Goal: Task Accomplishment & Management: Use online tool/utility

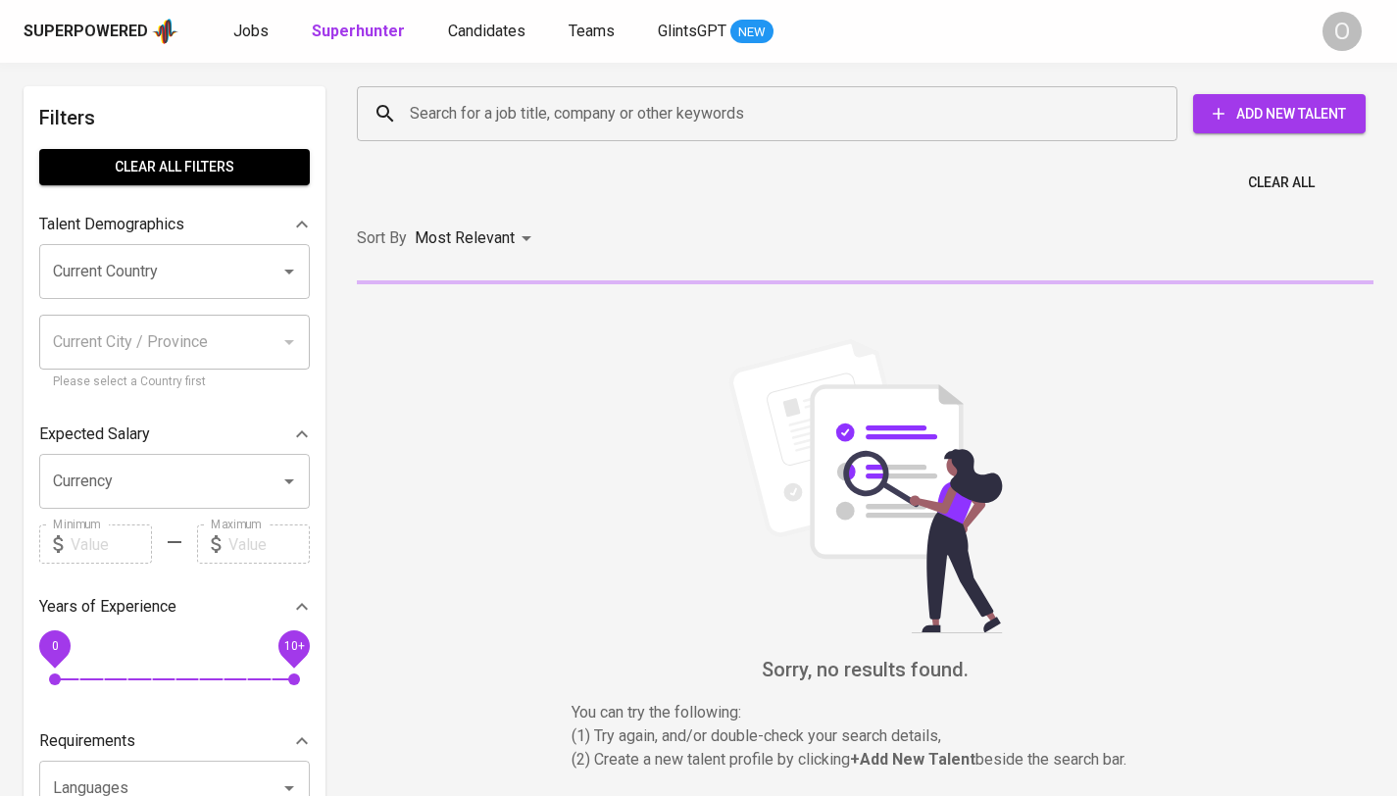
click at [600, 124] on input "Search for a job title, company or other keywords" at bounding box center [772, 113] width 734 height 37
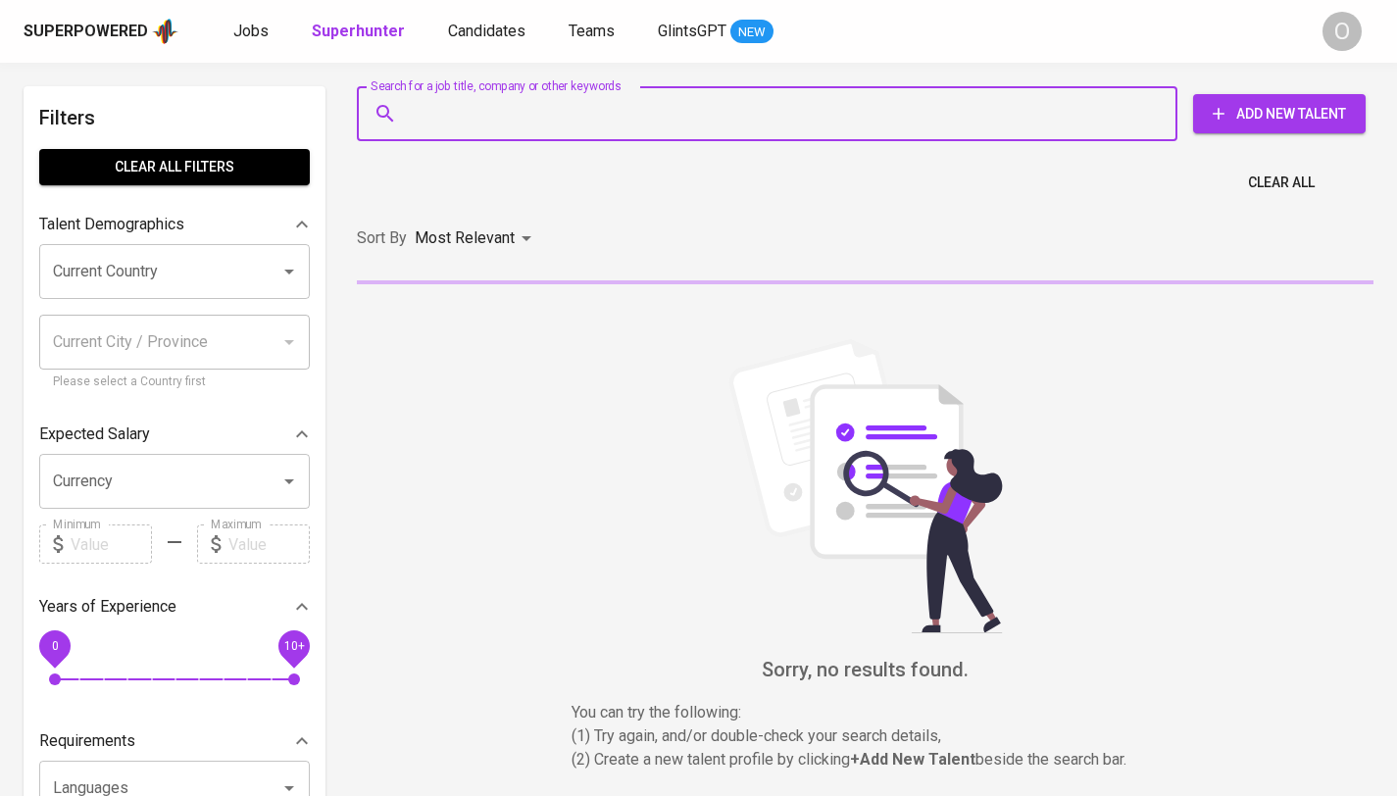
paste input "PT Grahabuana Jaya [GEOGRAPHIC_DATA]"
type input "PT Grahabuana Jaya [GEOGRAPHIC_DATA]"
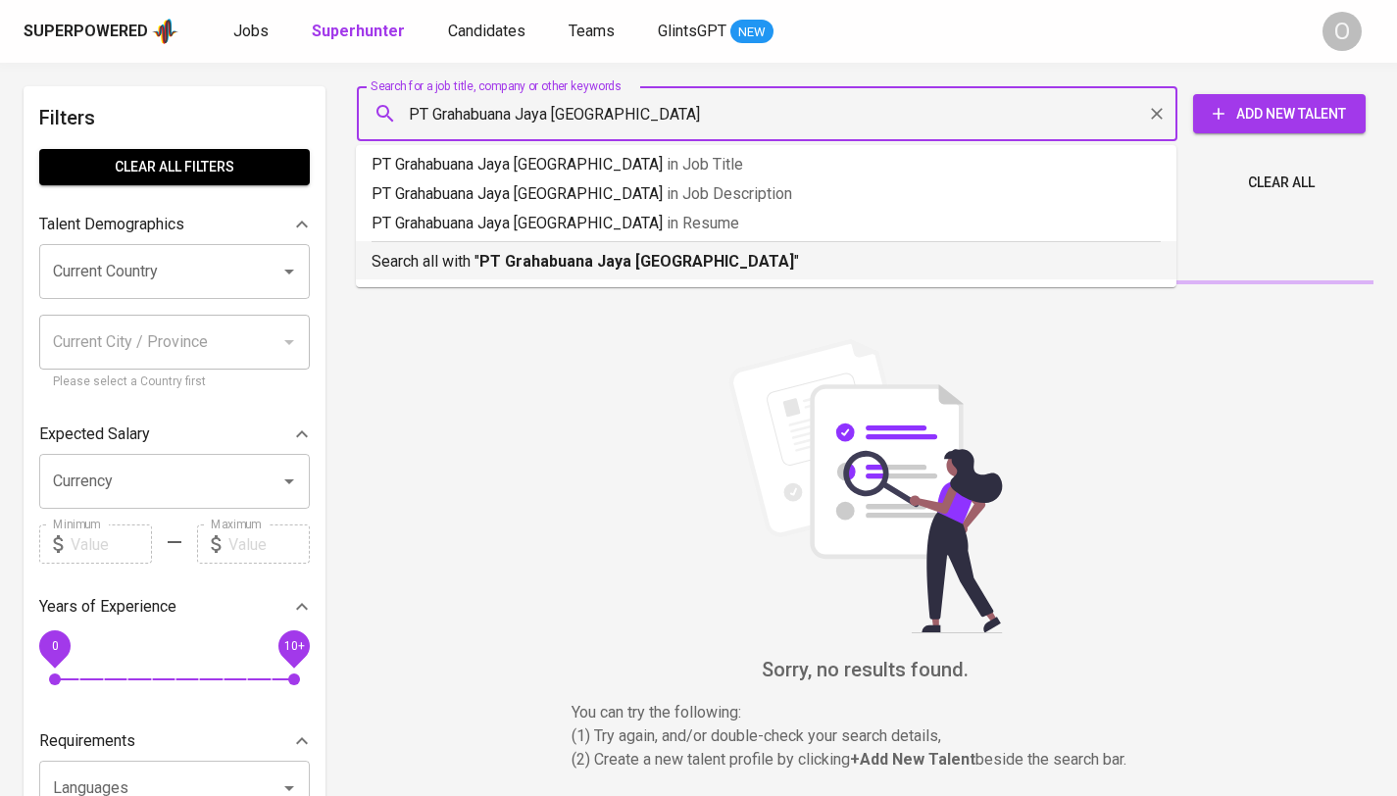
click at [548, 252] on b "PT Grahabuana Jaya [GEOGRAPHIC_DATA]" at bounding box center [636, 261] width 315 height 19
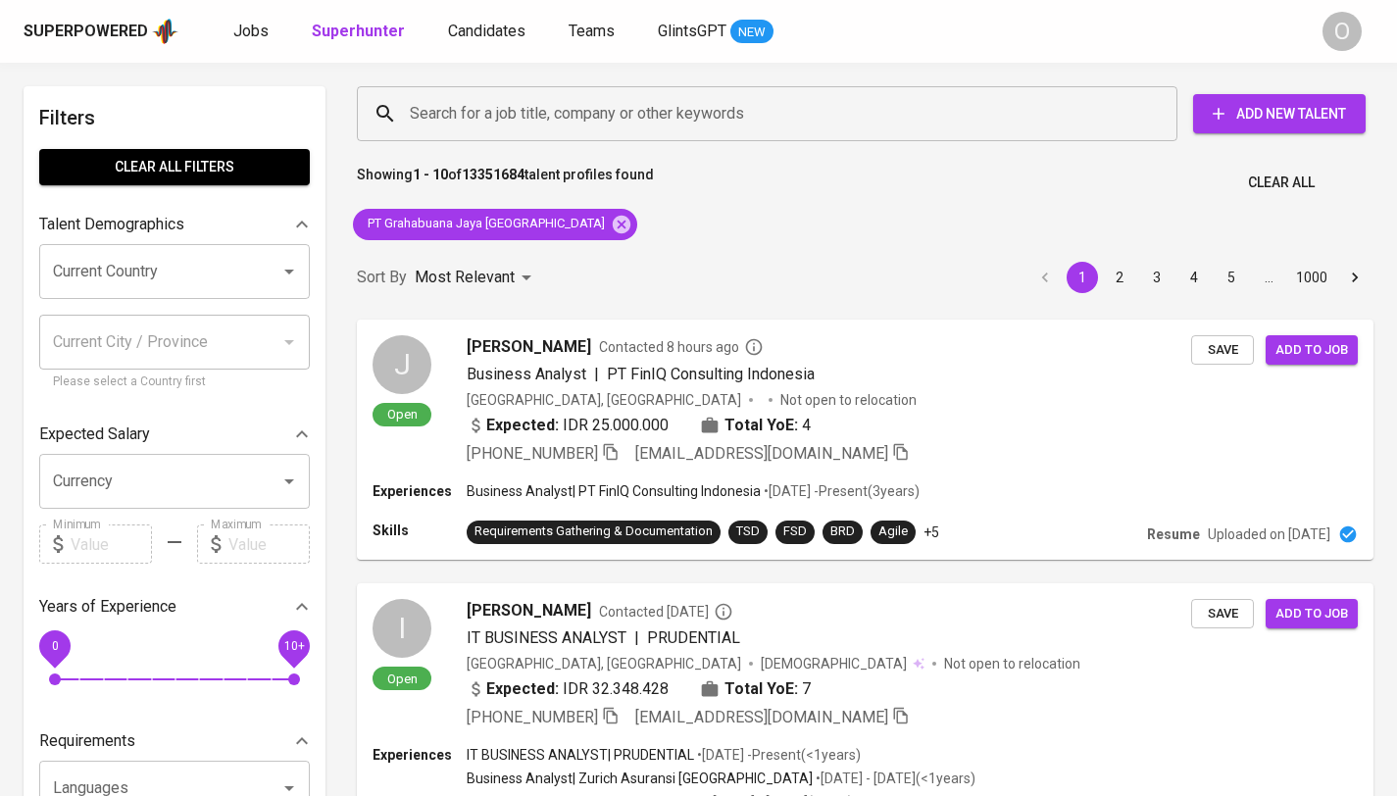
click at [554, 257] on div "Sort By Most Relevant MOST_RELEVANT 1 2 3 4 5 … 1000" at bounding box center [865, 278] width 1040 height 60
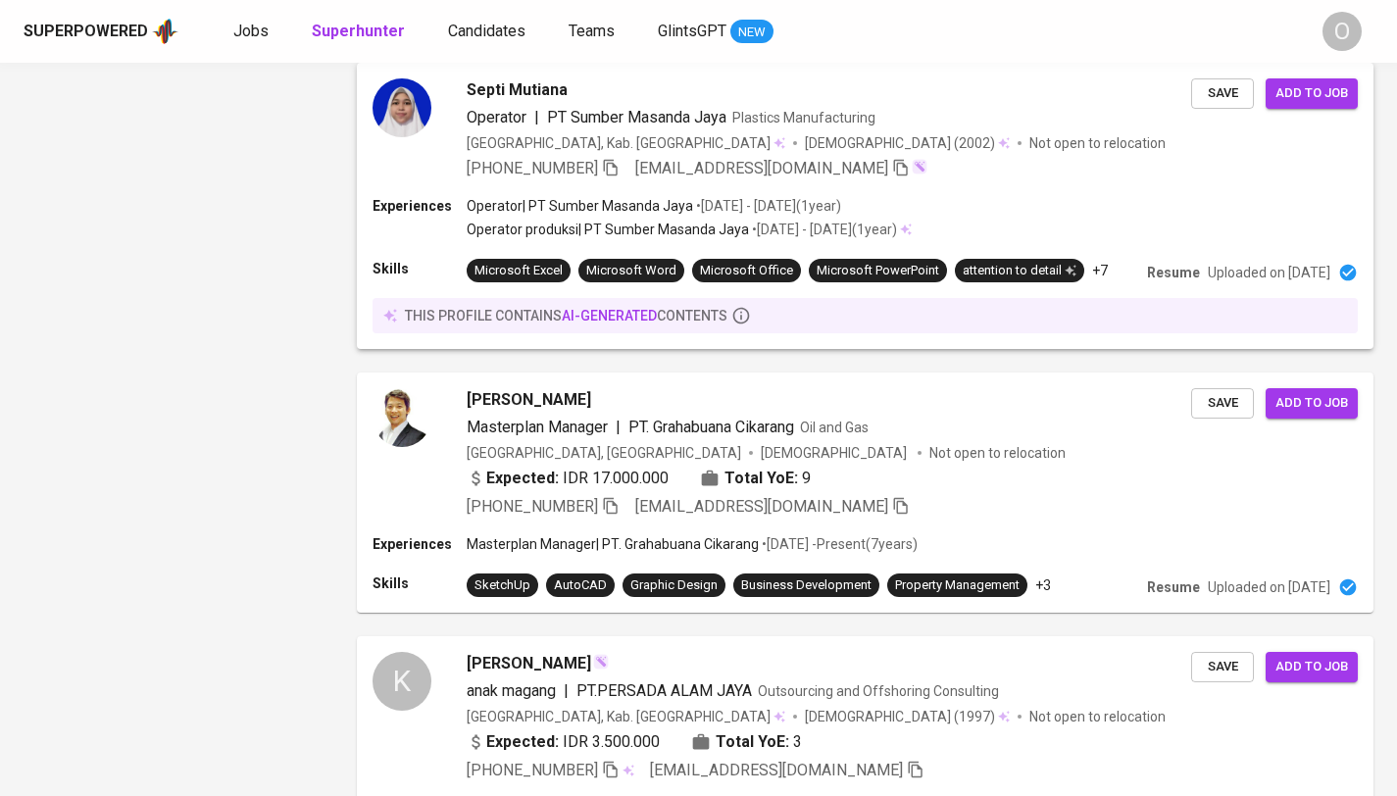
scroll to position [2279, 0]
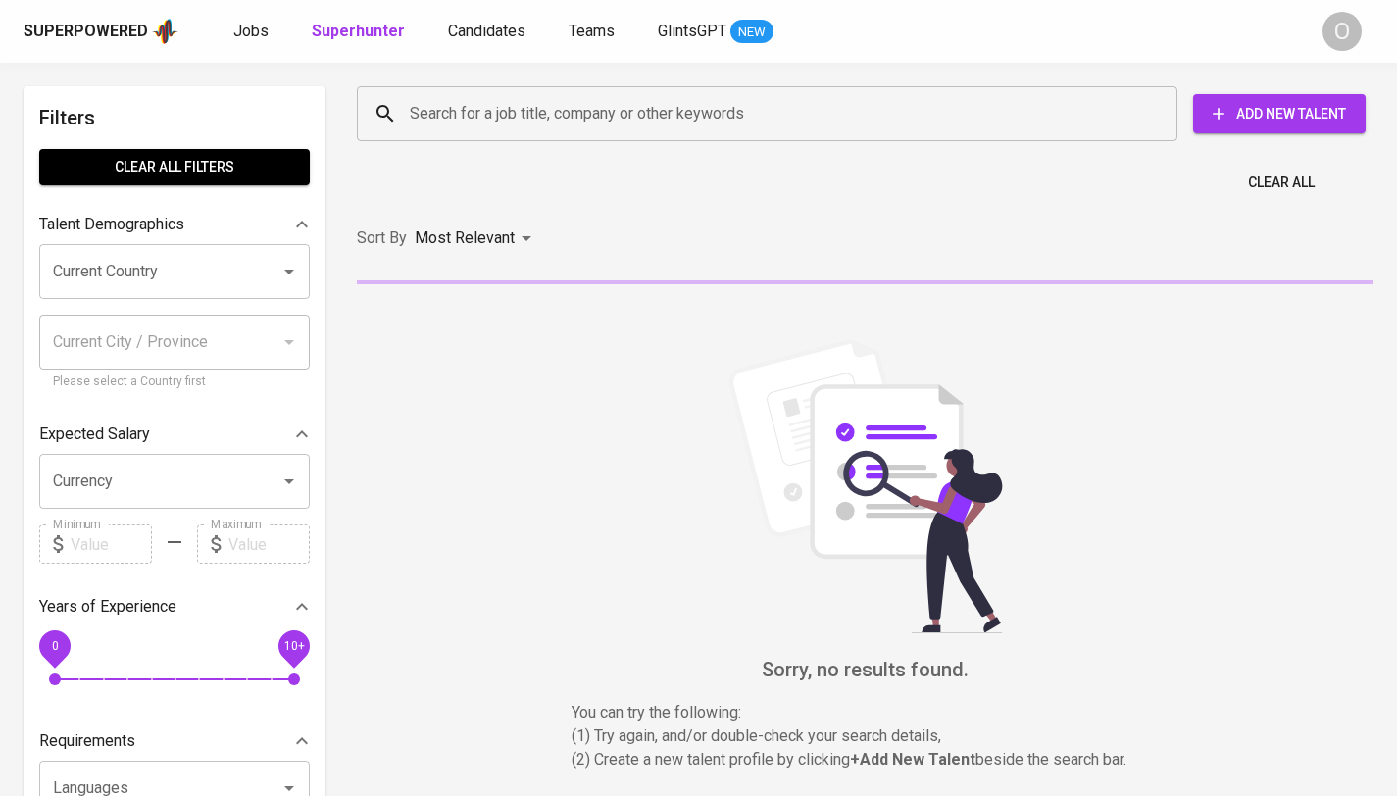
click at [588, 134] on div "Search for a job title, company or other keywords" at bounding box center [767, 113] width 821 height 55
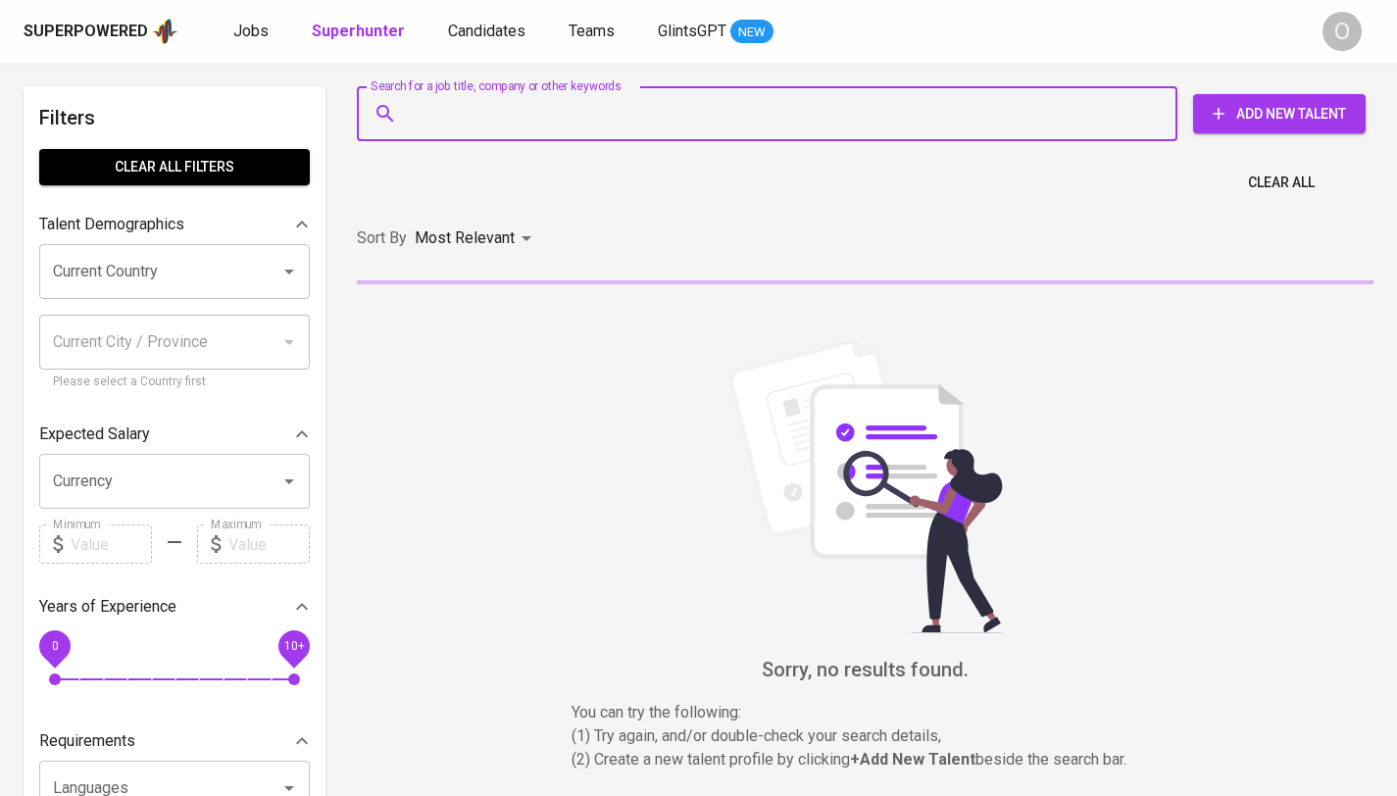
paste input "[EMAIL_ADDRESS][DOMAIN_NAME]"
type input "[EMAIL_ADDRESS][DOMAIN_NAME]"
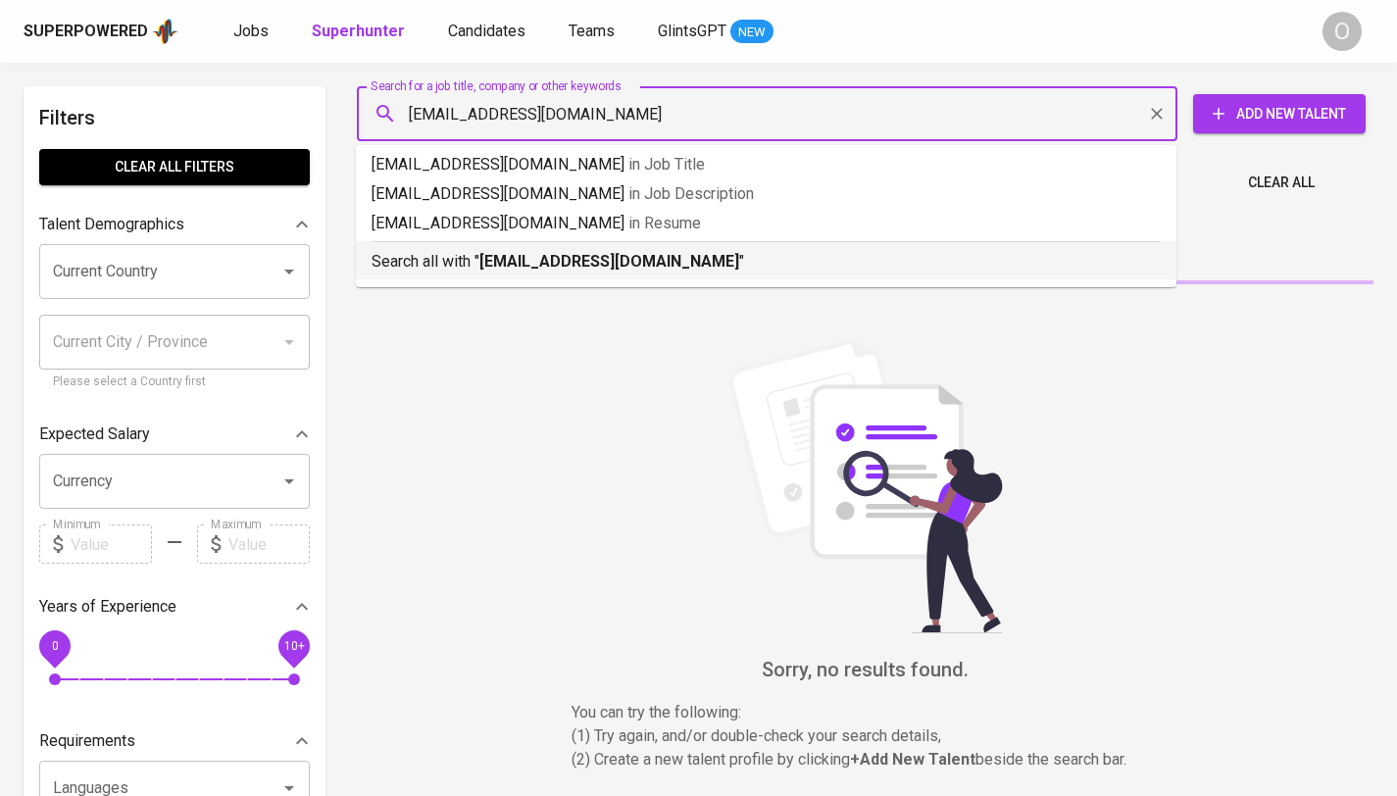
click at [546, 261] on b "[EMAIL_ADDRESS][DOMAIN_NAME]" at bounding box center [609, 261] width 260 height 19
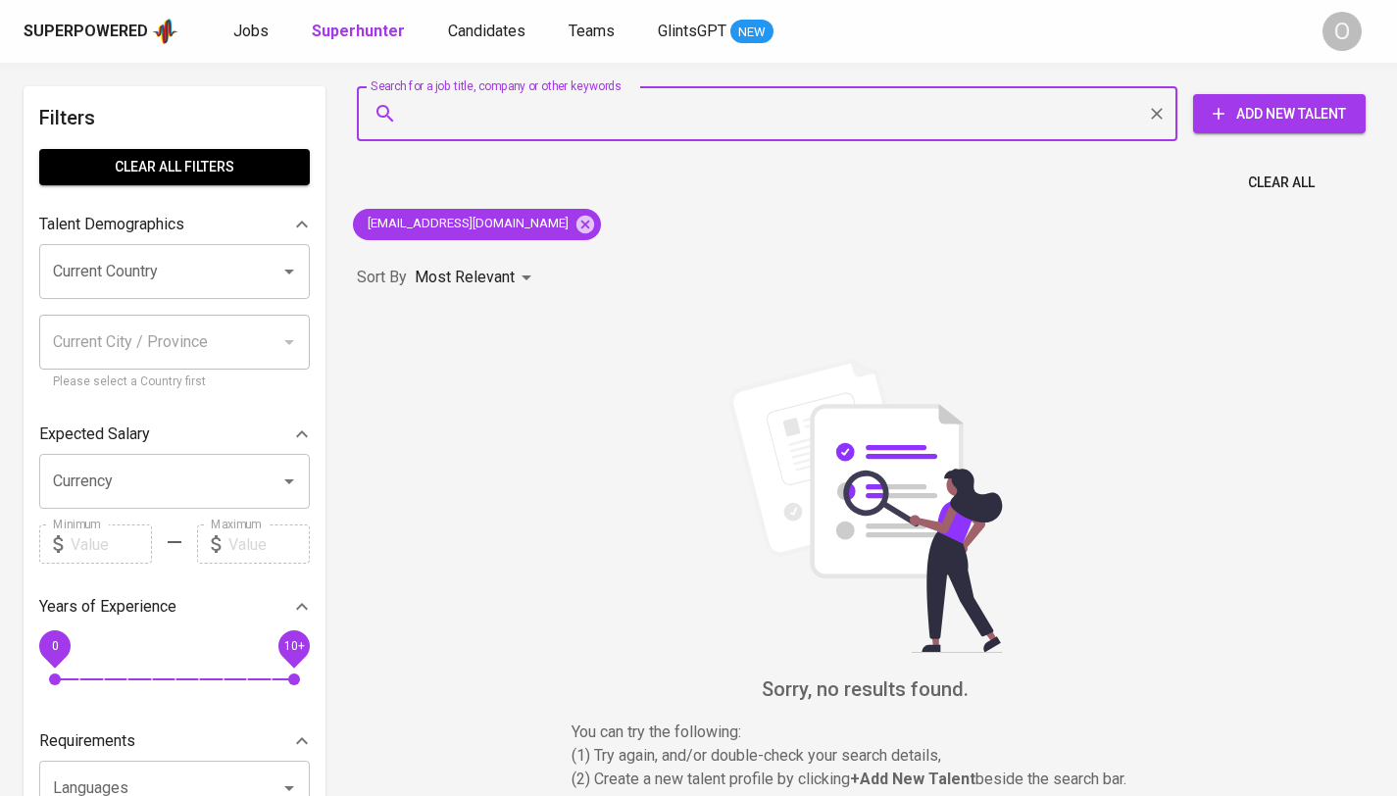
click at [574, 120] on input "Search for a job title, company or other keywords" at bounding box center [772, 113] width 734 height 37
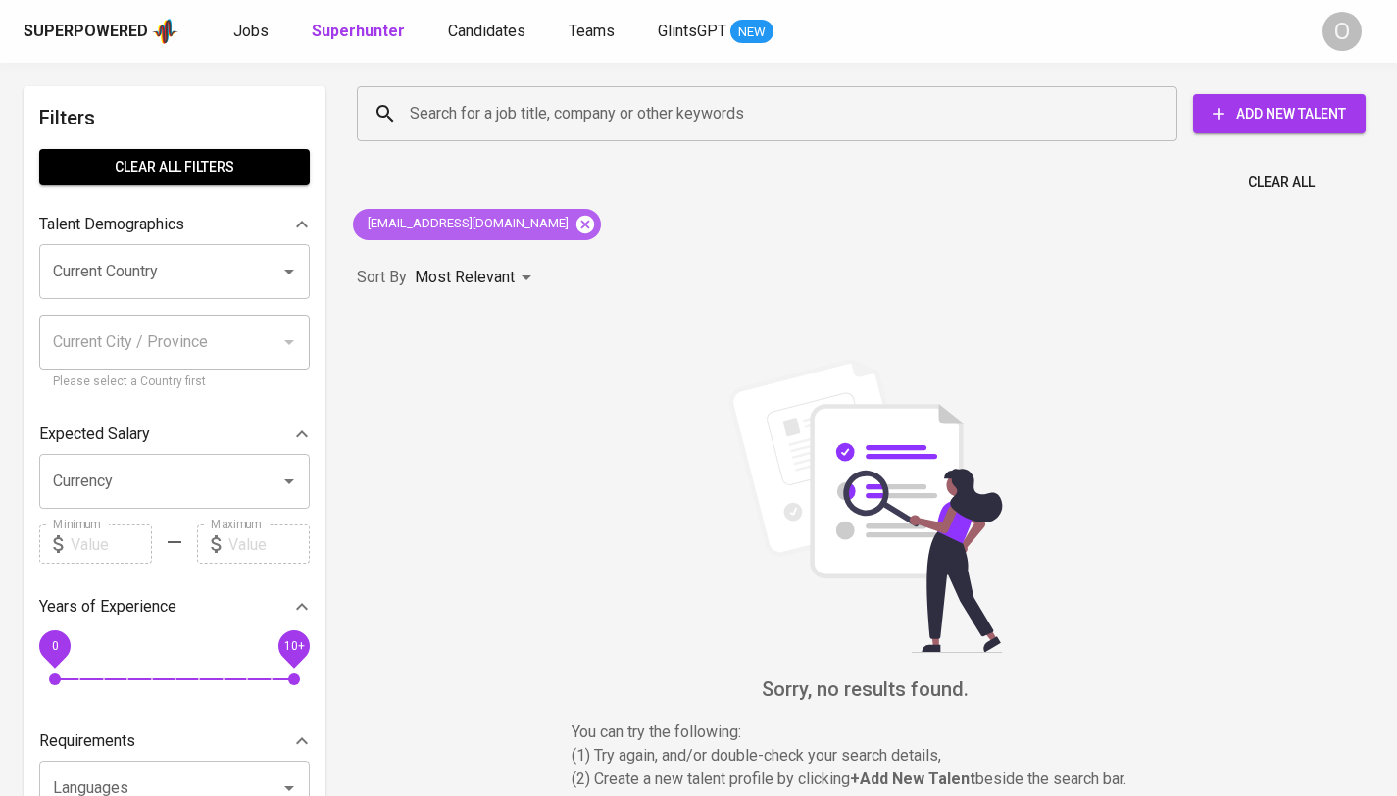
click at [577, 219] on icon at bounding box center [586, 224] width 18 height 18
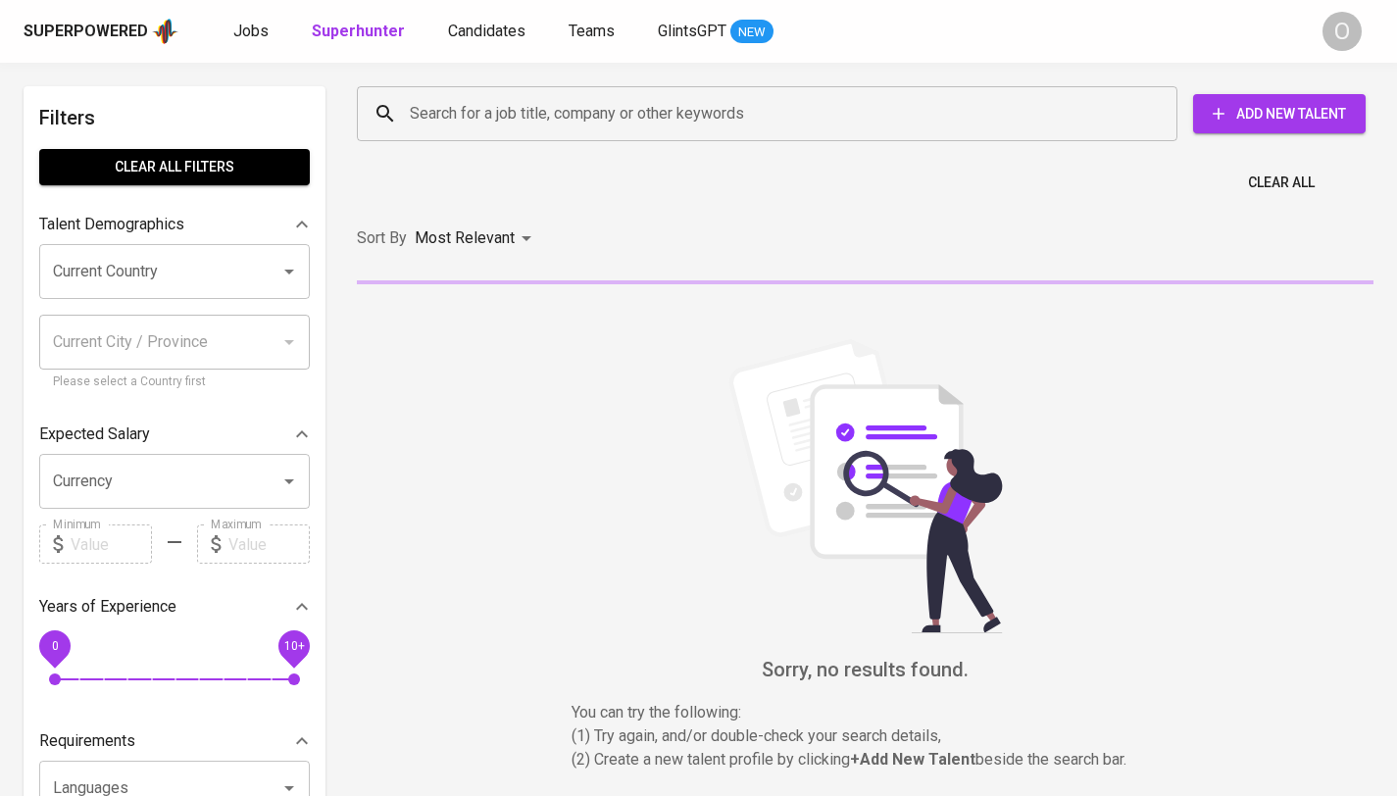
click at [559, 120] on input "Search for a job title, company or other keywords" at bounding box center [772, 113] width 734 height 37
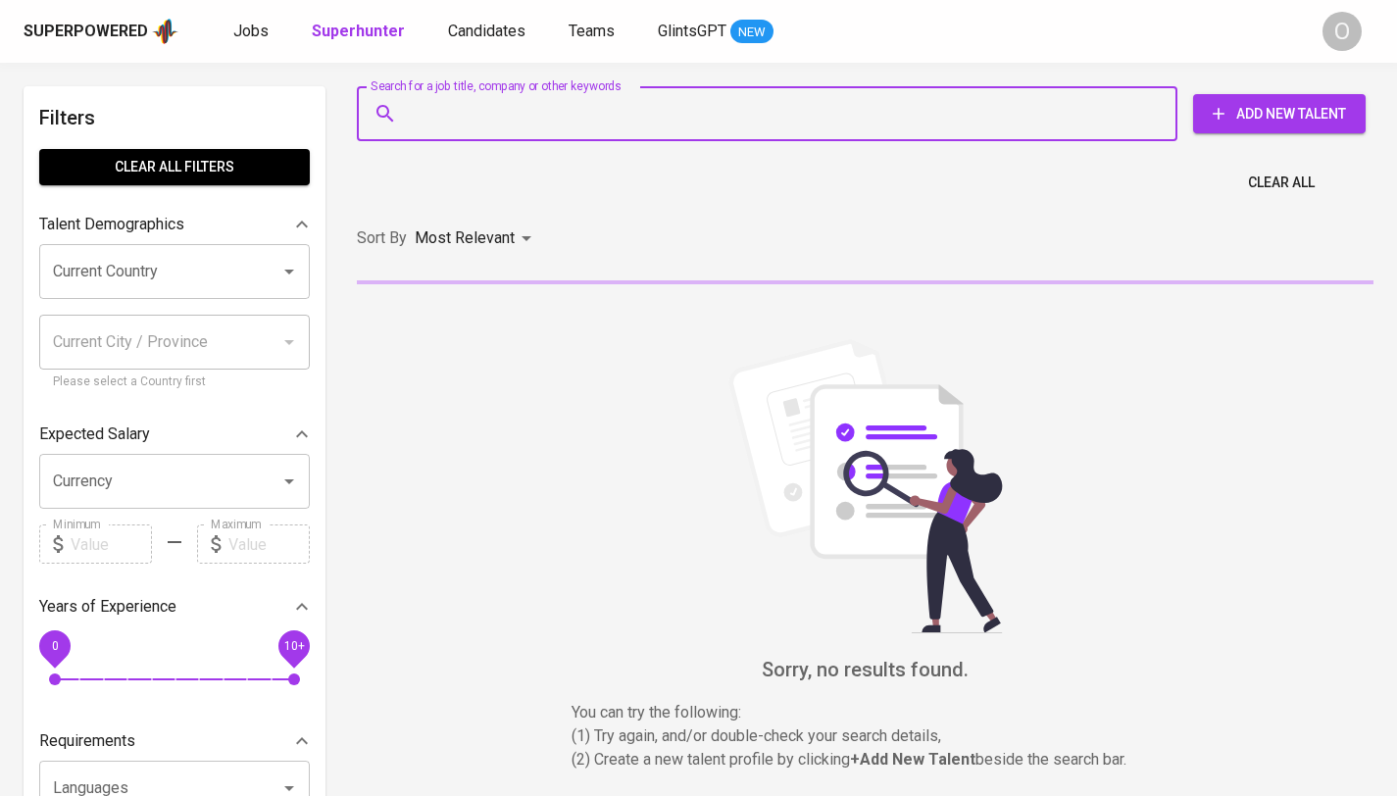
paste input "[EMAIL_ADDRESS][DOMAIN_NAME]"
type input "[EMAIL_ADDRESS][DOMAIN_NAME]"
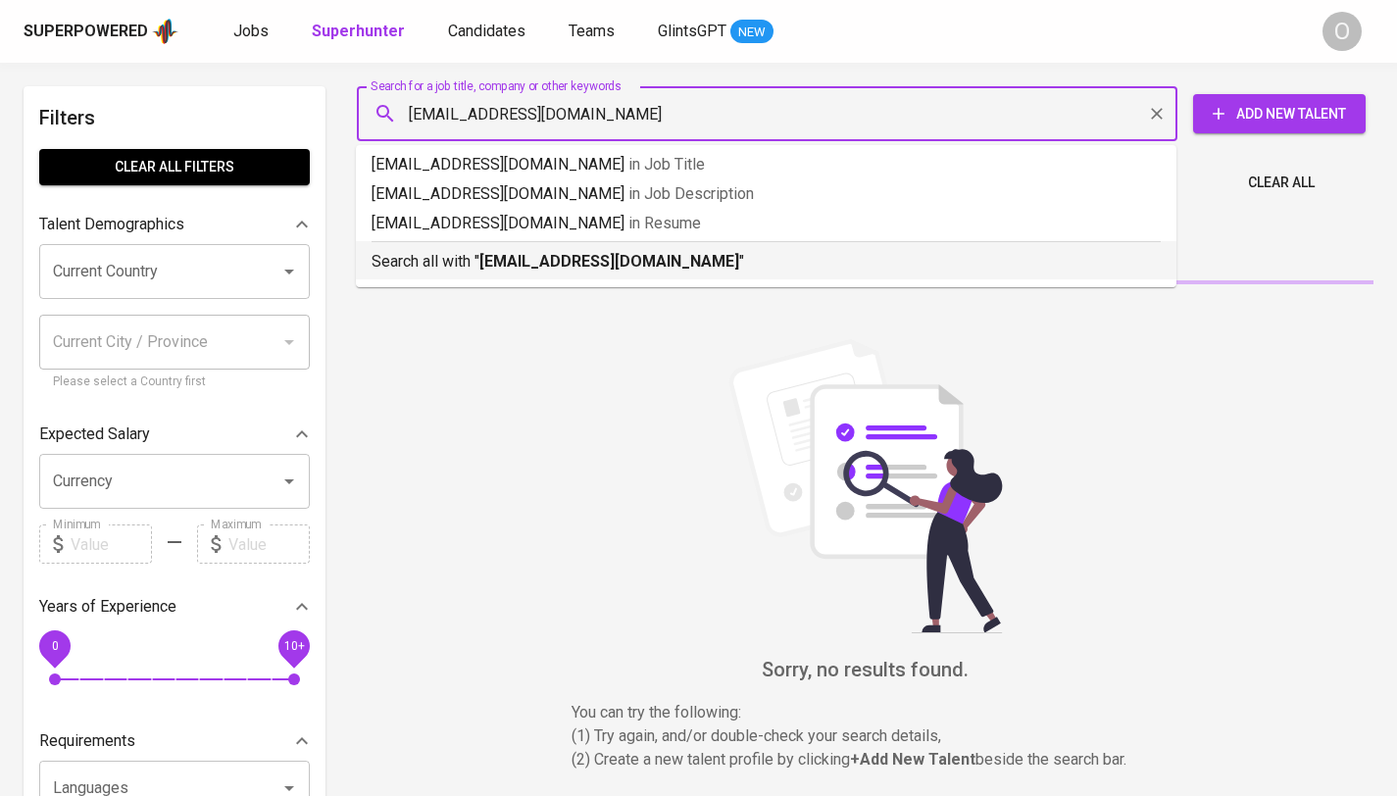
click at [505, 270] on b "[EMAIL_ADDRESS][DOMAIN_NAME]" at bounding box center [609, 261] width 260 height 19
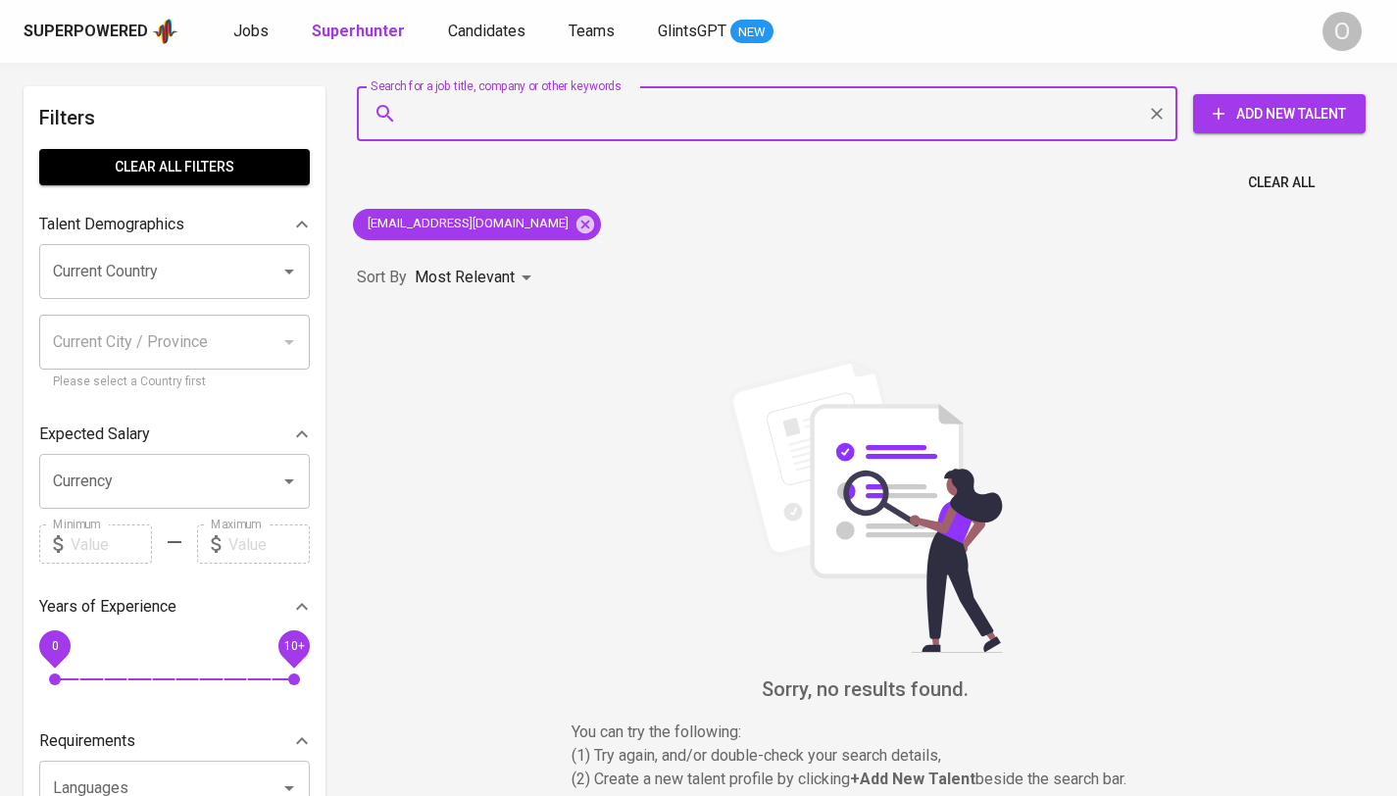
paste input "[PERSON_NAME]"
type input "[PERSON_NAME]"
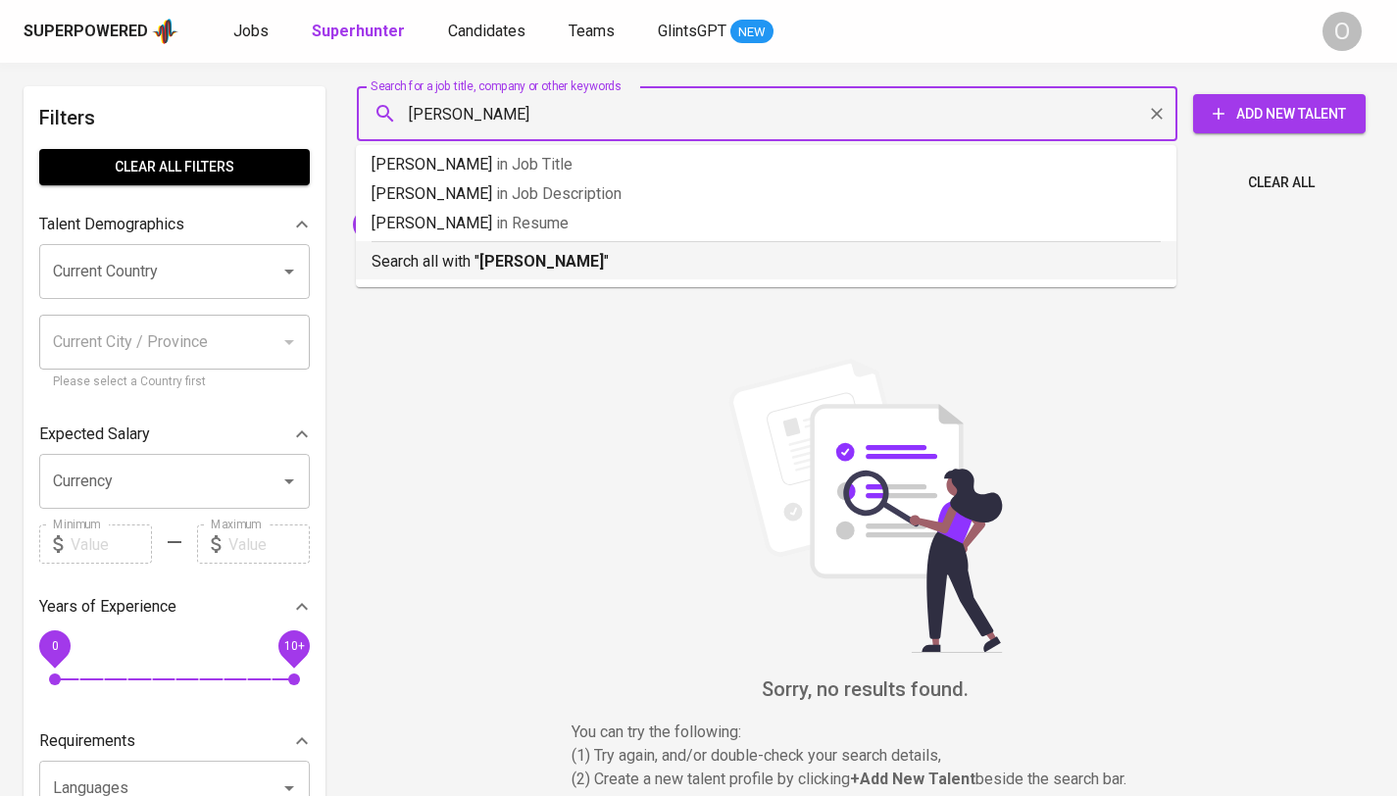
click at [512, 261] on b "[PERSON_NAME]" at bounding box center [541, 261] width 125 height 19
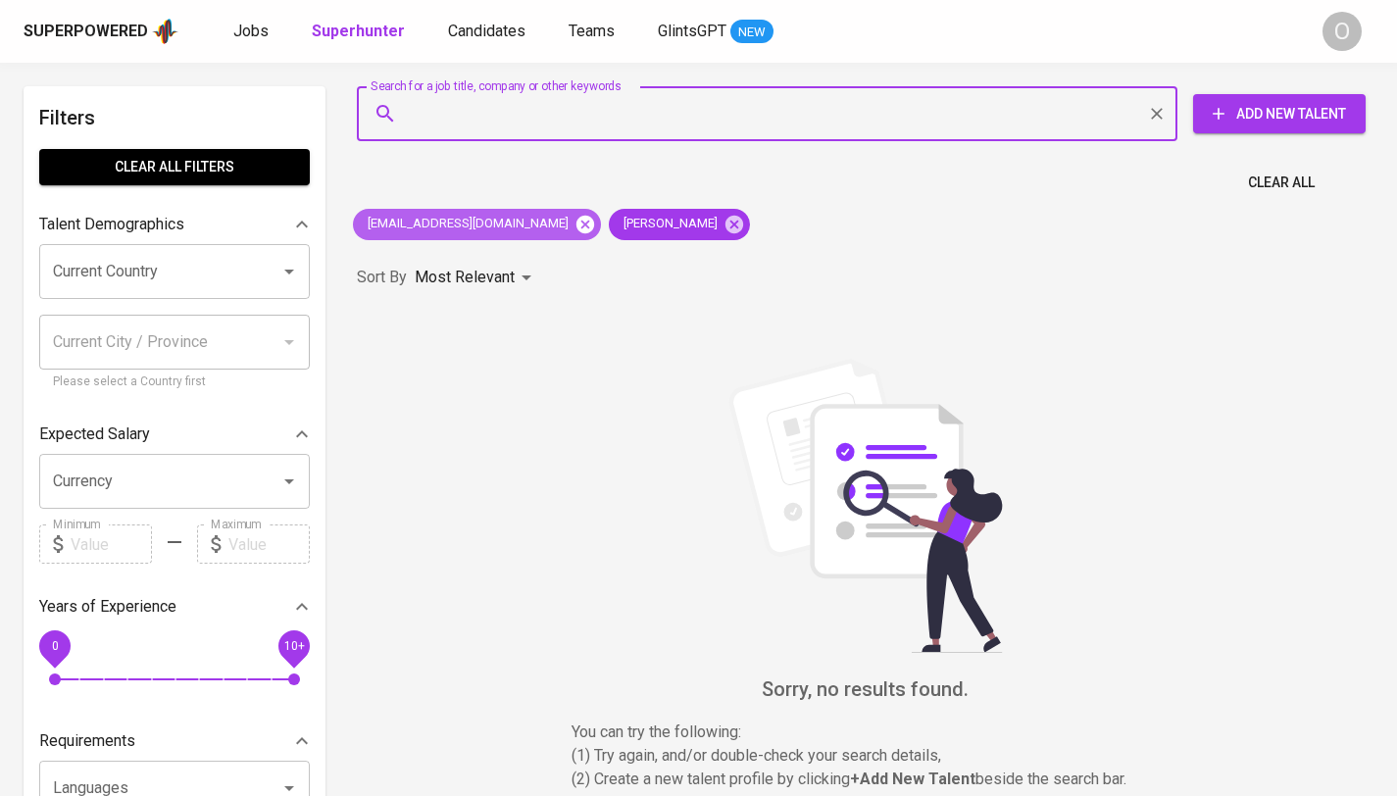
click at [575, 232] on icon at bounding box center [586, 225] width 22 height 22
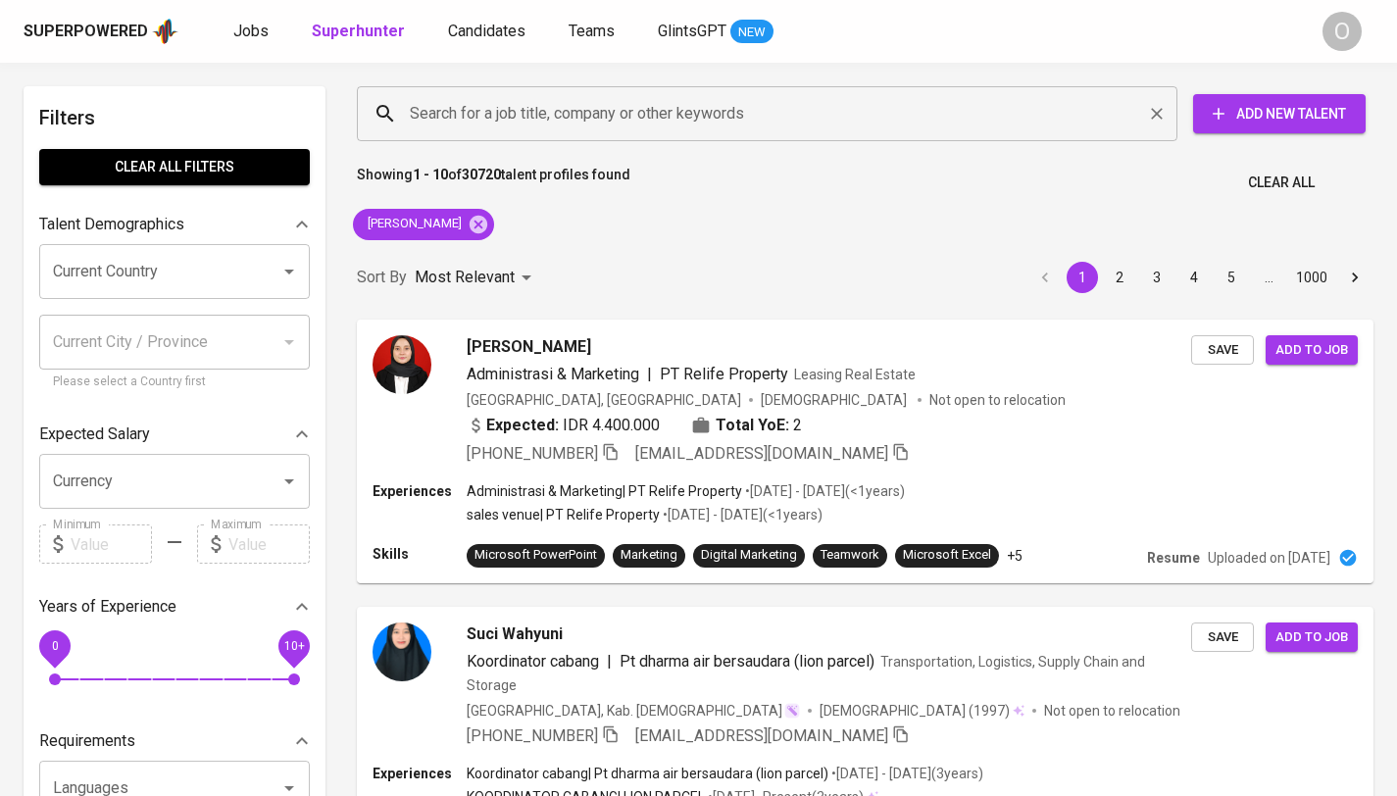
click at [607, 123] on input "Search for a job title, company or other keywords" at bounding box center [772, 113] width 734 height 37
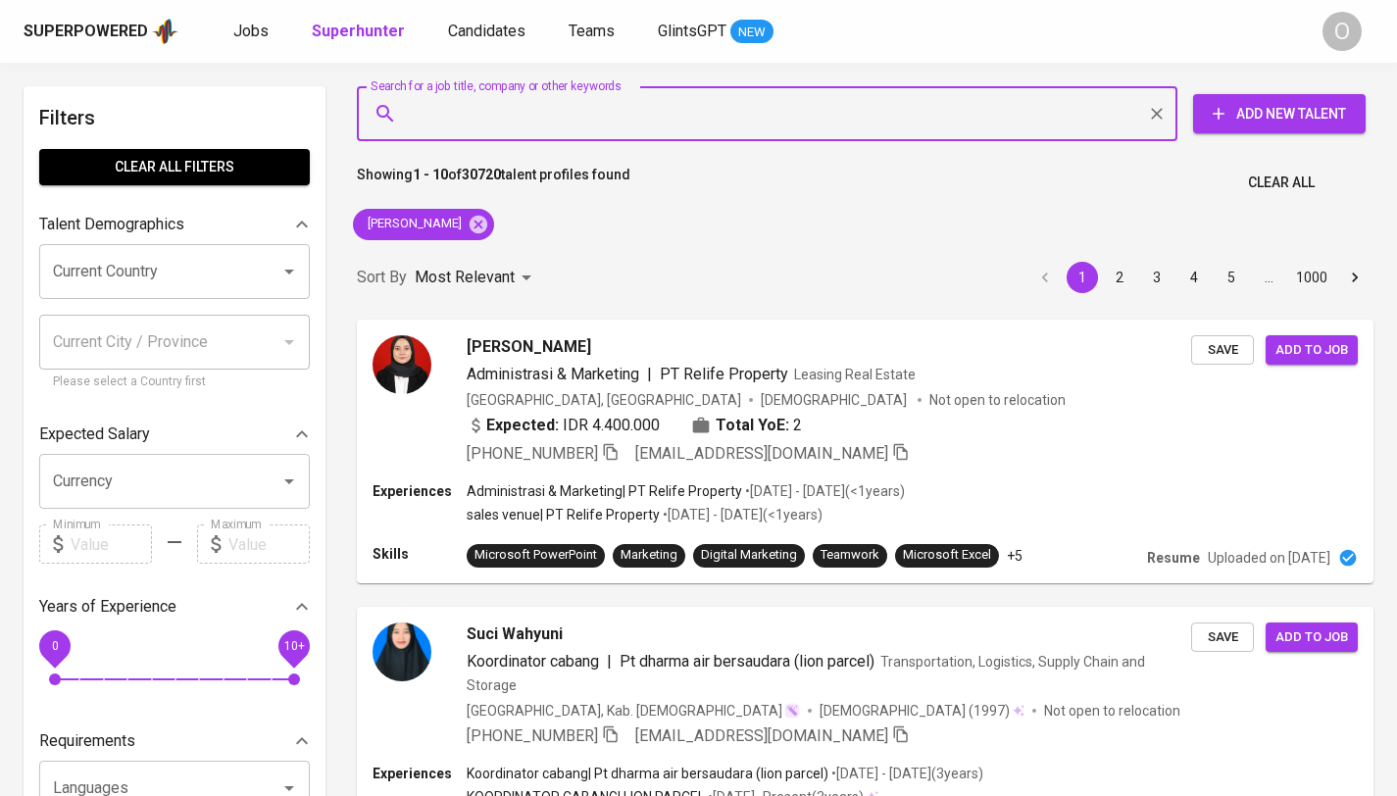
paste input "[EMAIL_ADDRESS][DOMAIN_NAME]"
type input "[EMAIL_ADDRESS][DOMAIN_NAME]"
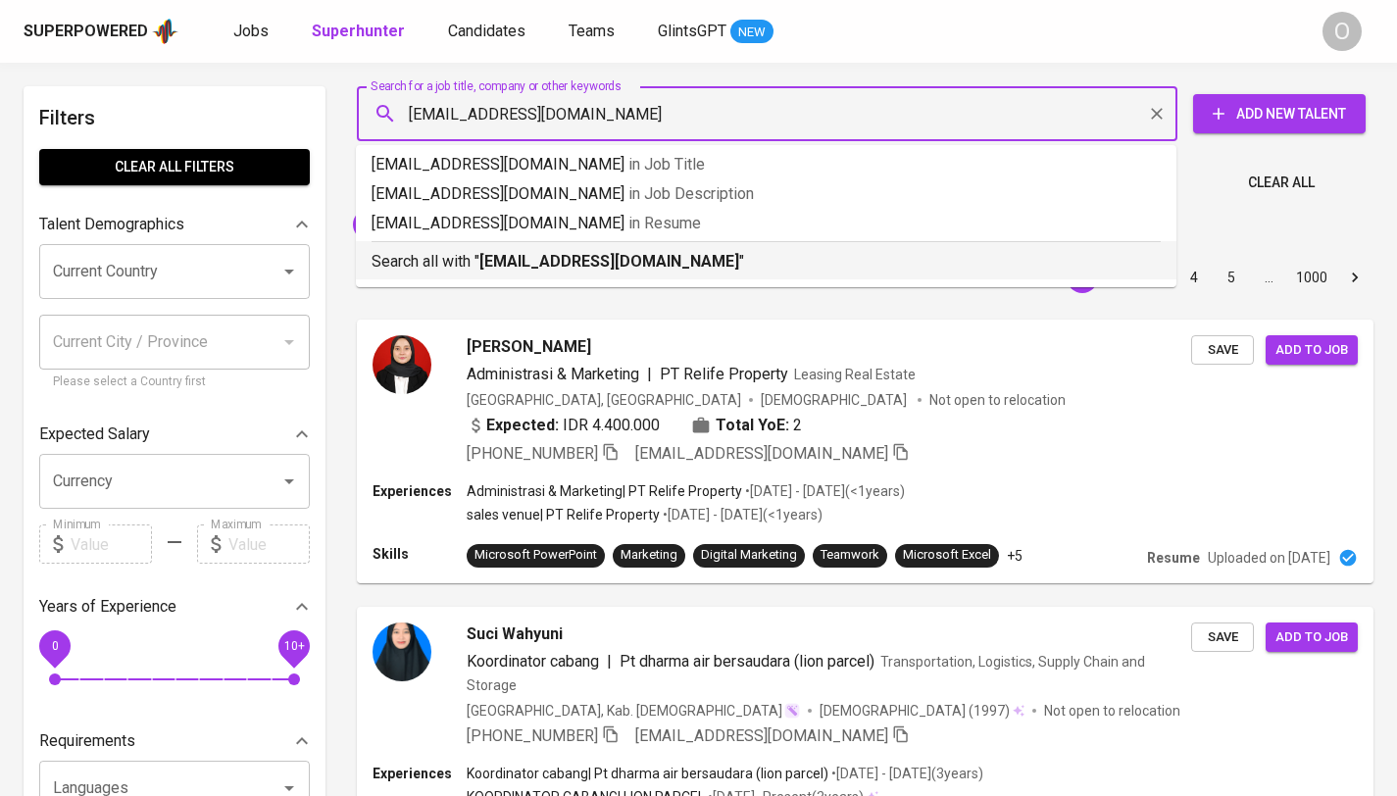
click at [476, 277] on li "Search all with " [EMAIL_ADDRESS][DOMAIN_NAME] "" at bounding box center [766, 260] width 821 height 38
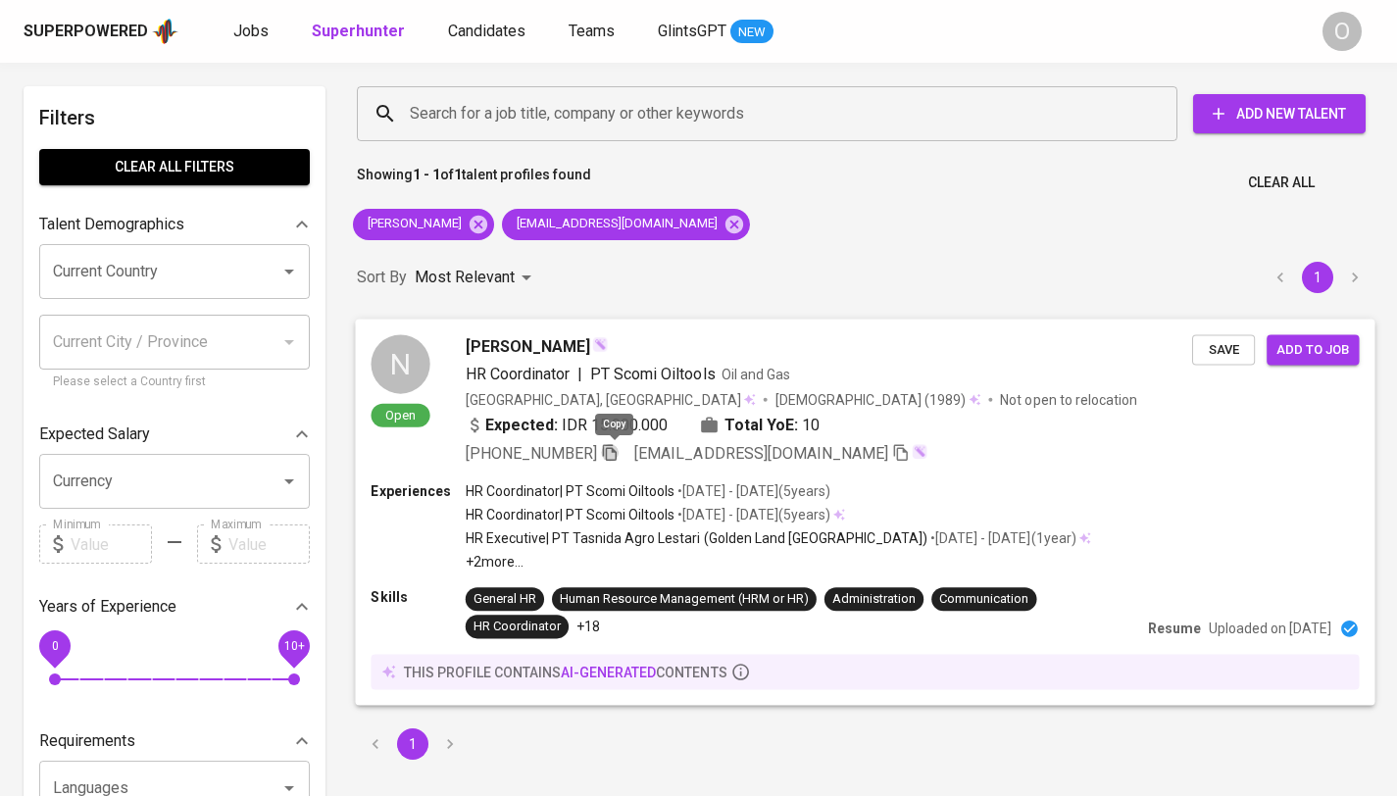
click at [611, 451] on icon "button" at bounding box center [610, 452] width 14 height 17
click at [635, 136] on div "Search for a job title, company or other keywords" at bounding box center [767, 113] width 821 height 55
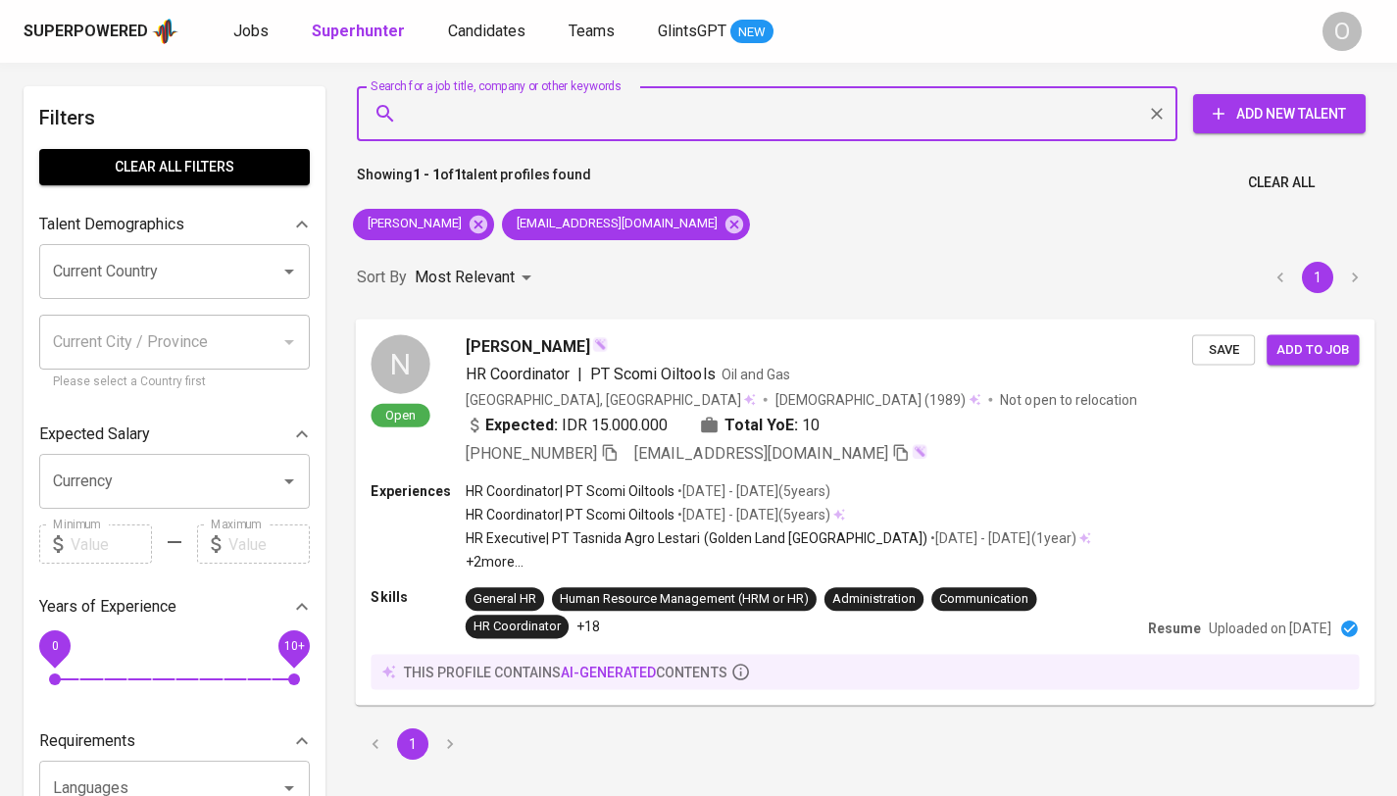
paste input "[EMAIL_ADDRESS][DOMAIN_NAME]"
type input "[EMAIL_ADDRESS][DOMAIN_NAME]"
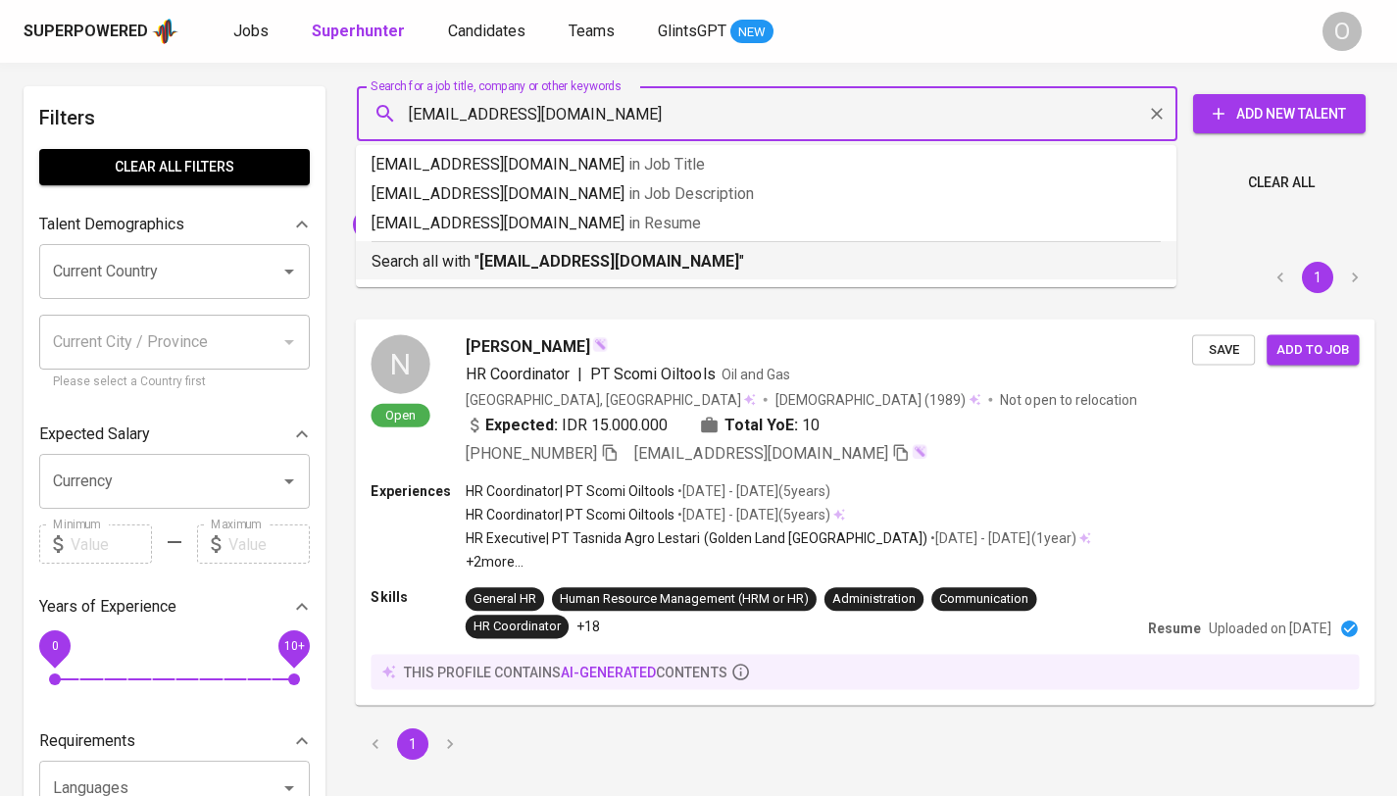
click at [546, 255] on b "[EMAIL_ADDRESS][DOMAIN_NAME]" at bounding box center [609, 261] width 260 height 19
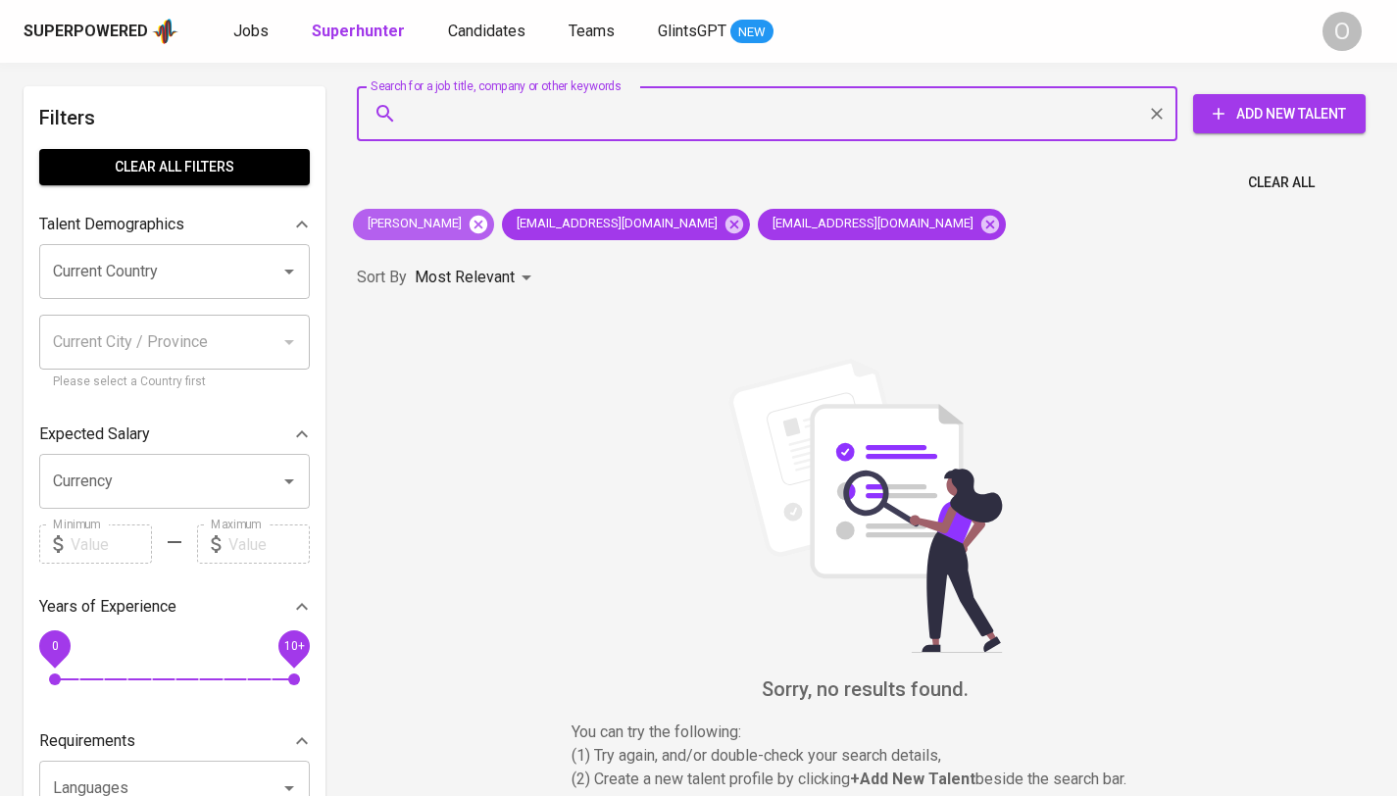
click at [468, 225] on icon at bounding box center [479, 225] width 22 height 22
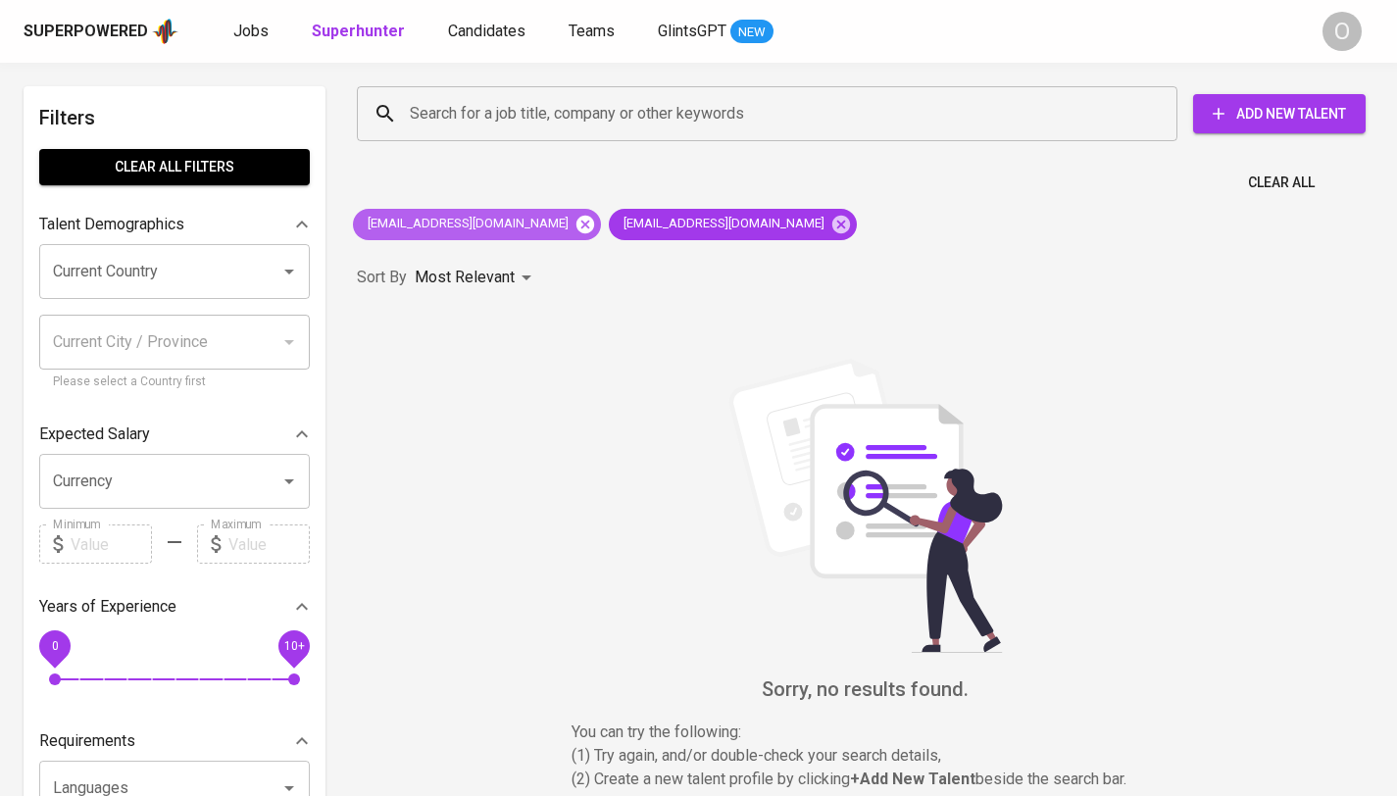
click at [577, 226] on icon at bounding box center [586, 224] width 18 height 18
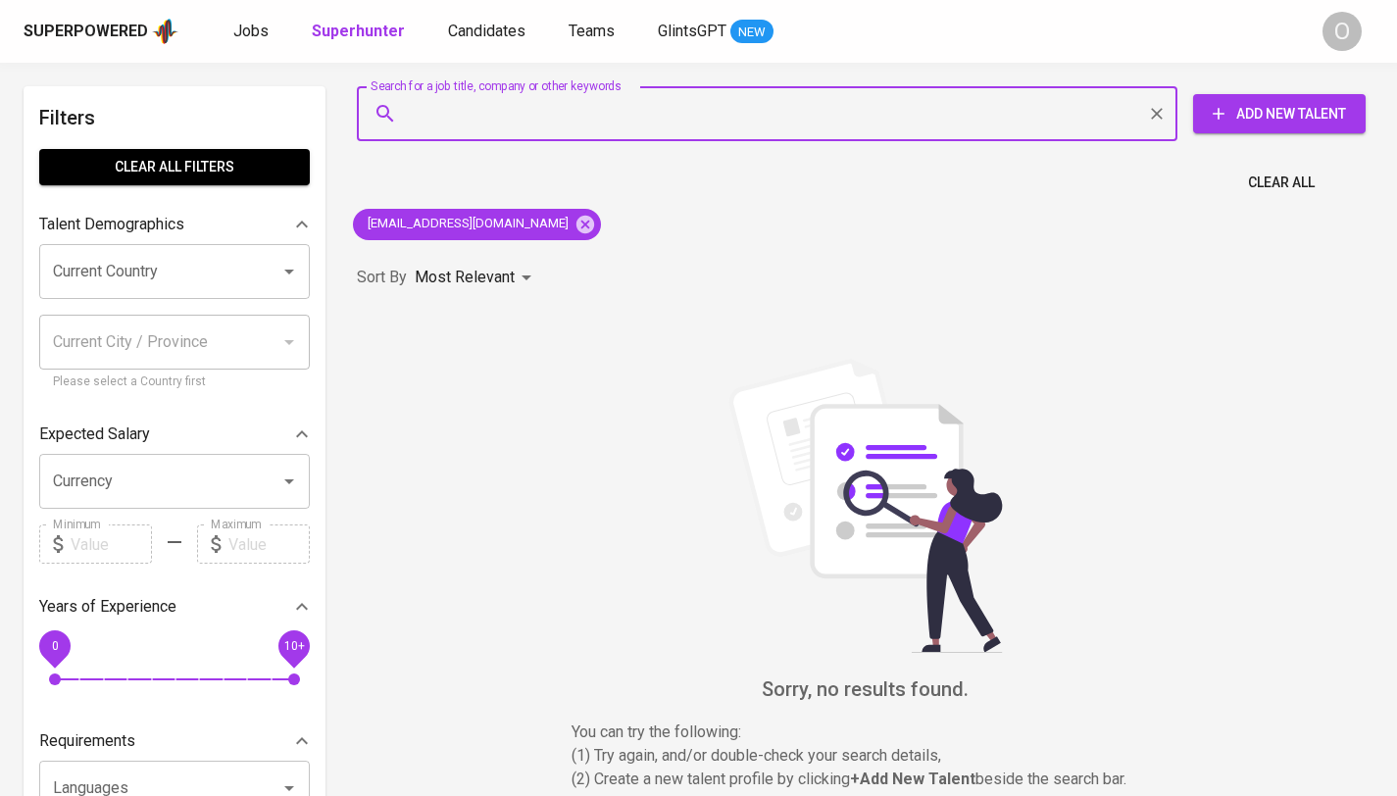
click at [711, 119] on input "Search for a job title, company or other keywords" at bounding box center [772, 113] width 734 height 37
paste input "[EMAIL_ADDRESS][DOMAIN_NAME]"
type input "[EMAIL_ADDRESS][DOMAIN_NAME]"
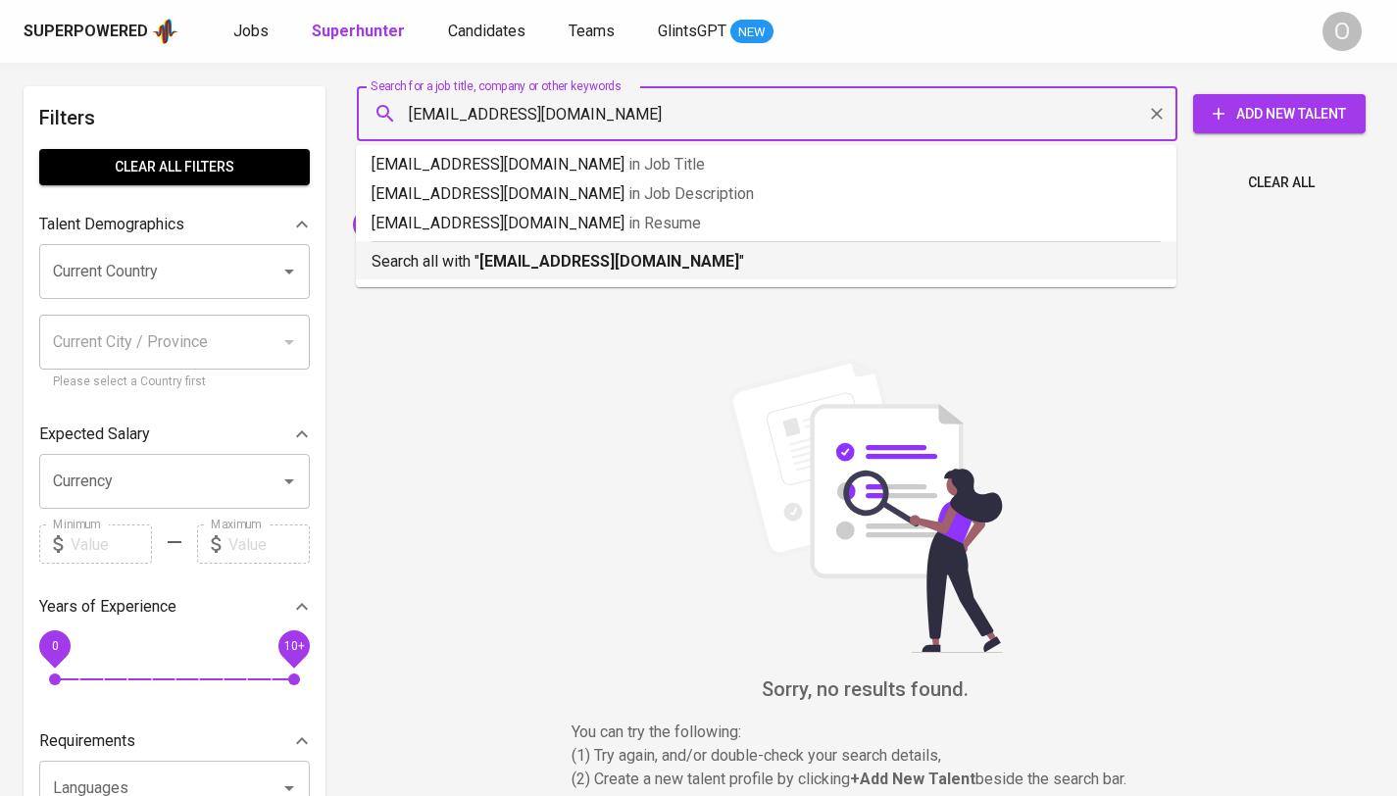
click at [551, 268] on b "[EMAIL_ADDRESS][DOMAIN_NAME]" at bounding box center [609, 261] width 260 height 19
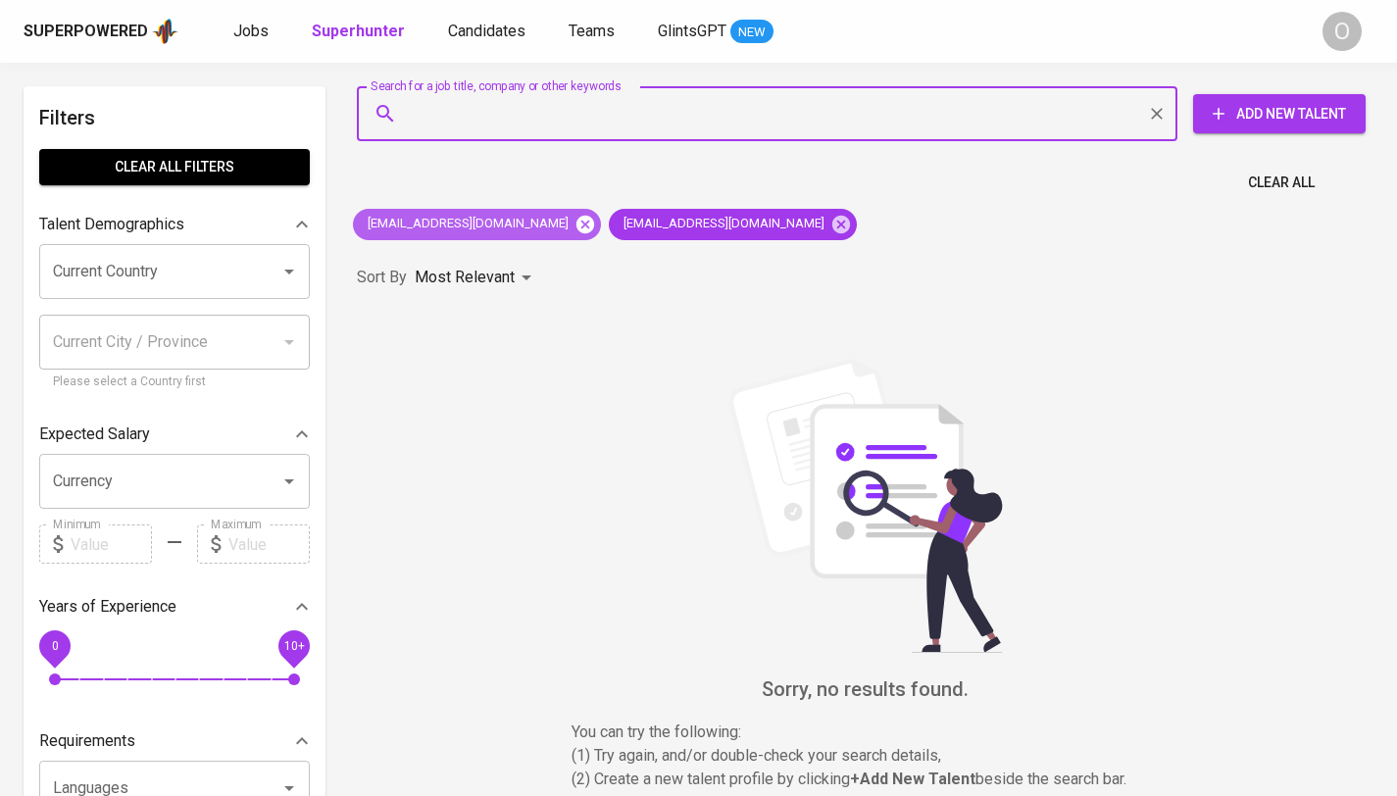
click at [577, 228] on icon at bounding box center [586, 224] width 18 height 18
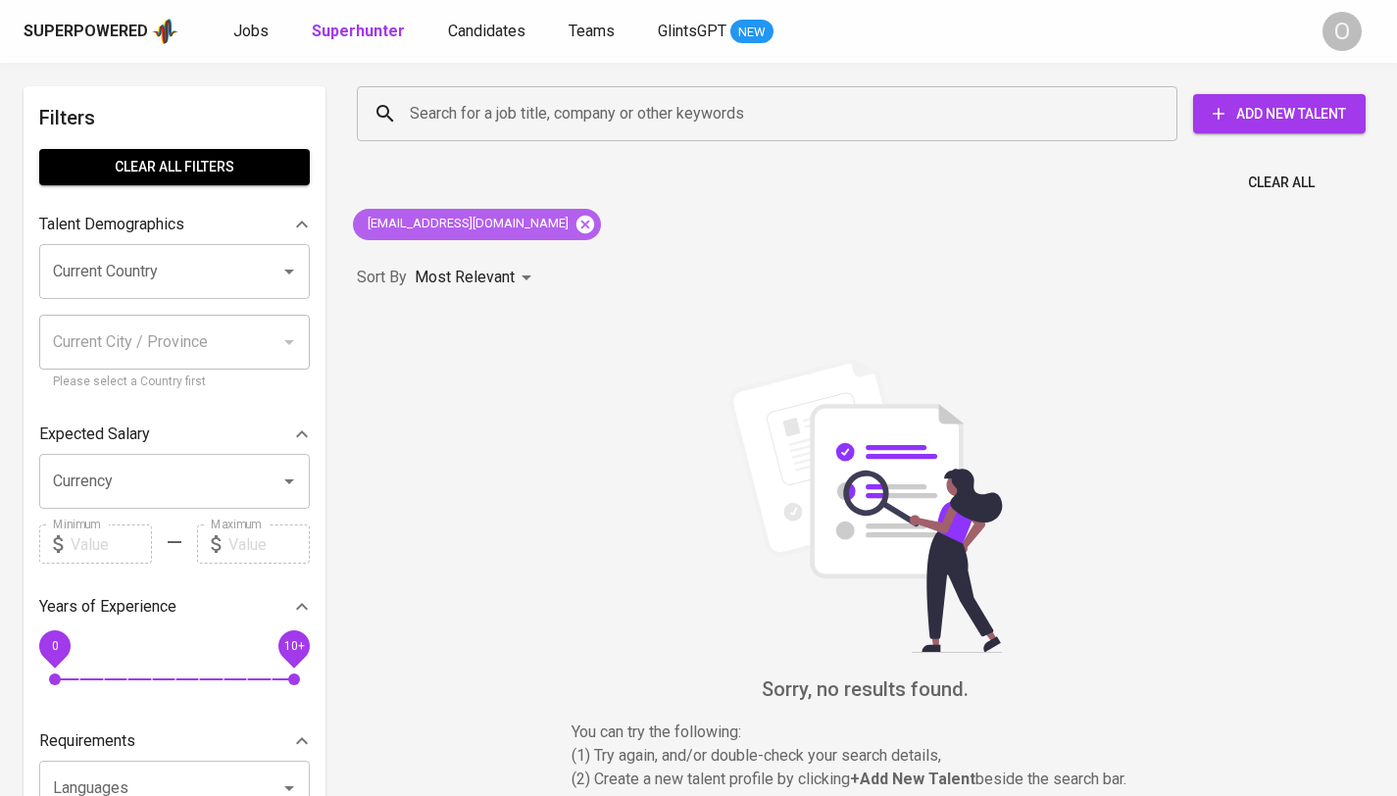
click at [577, 220] on icon at bounding box center [586, 224] width 18 height 18
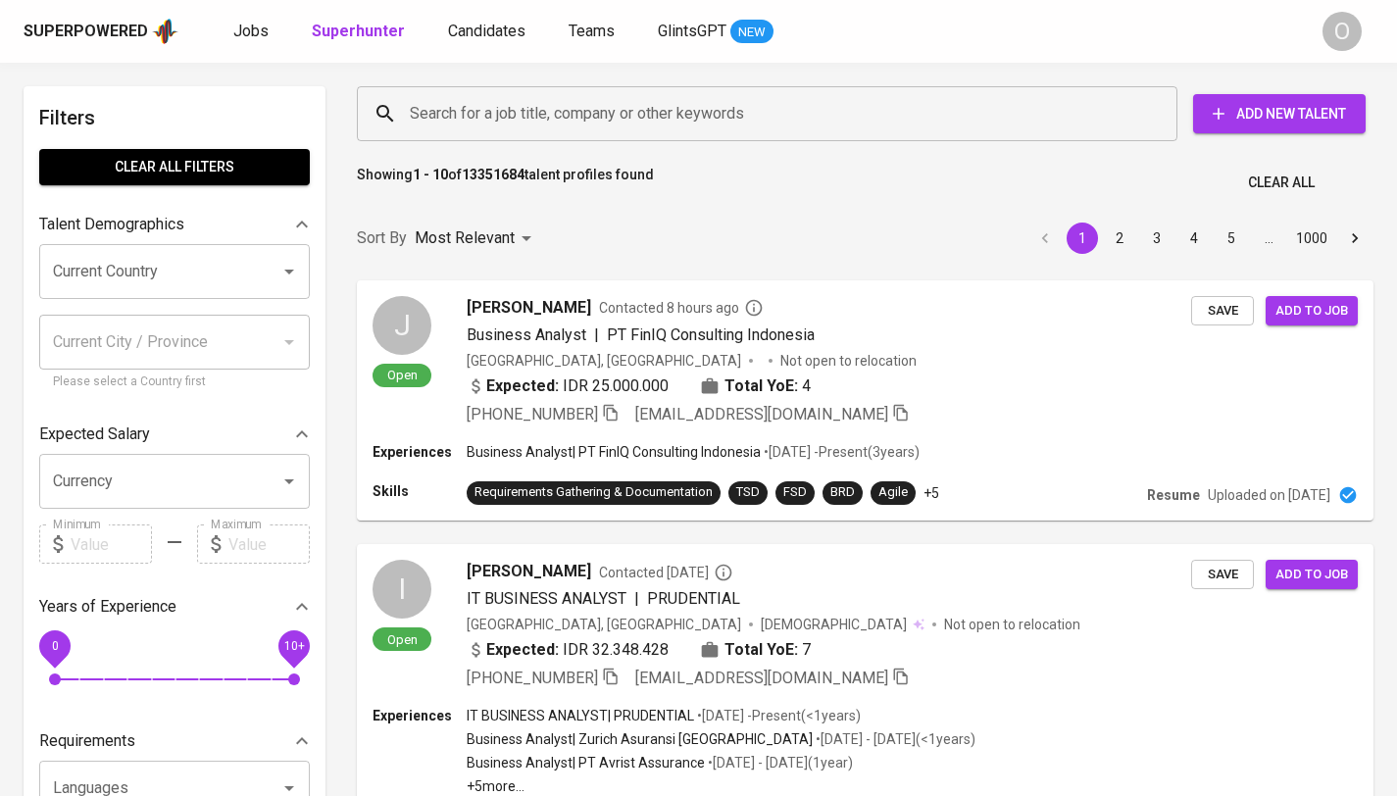
drag, startPoint x: 777, startPoint y: 90, endPoint x: 773, endPoint y: 101, distance: 11.5
click at [777, 91] on div "Search for a job title, company or other keywords" at bounding box center [767, 113] width 821 height 55
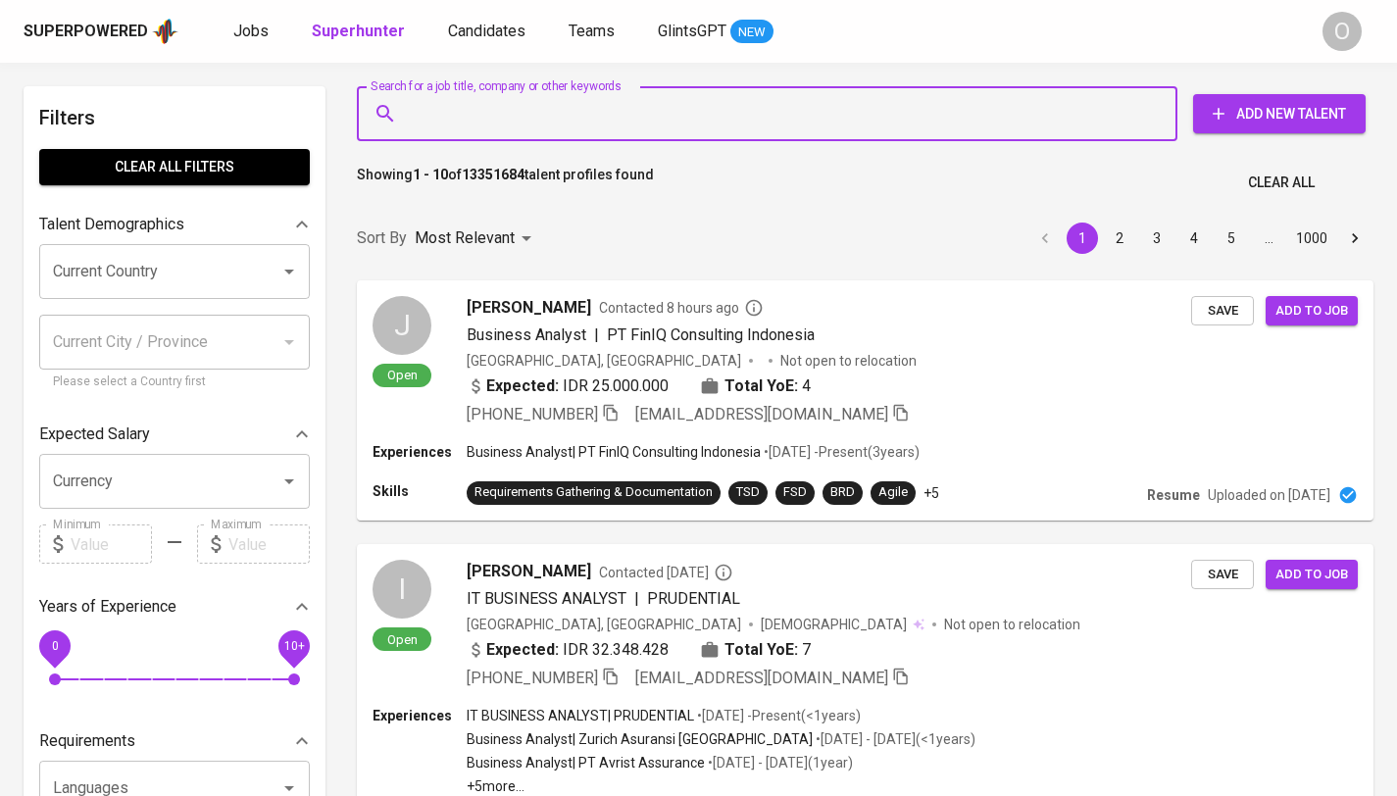
paste input "[PERSON_NAME] Prismadia M.[PERSON_NAME]"
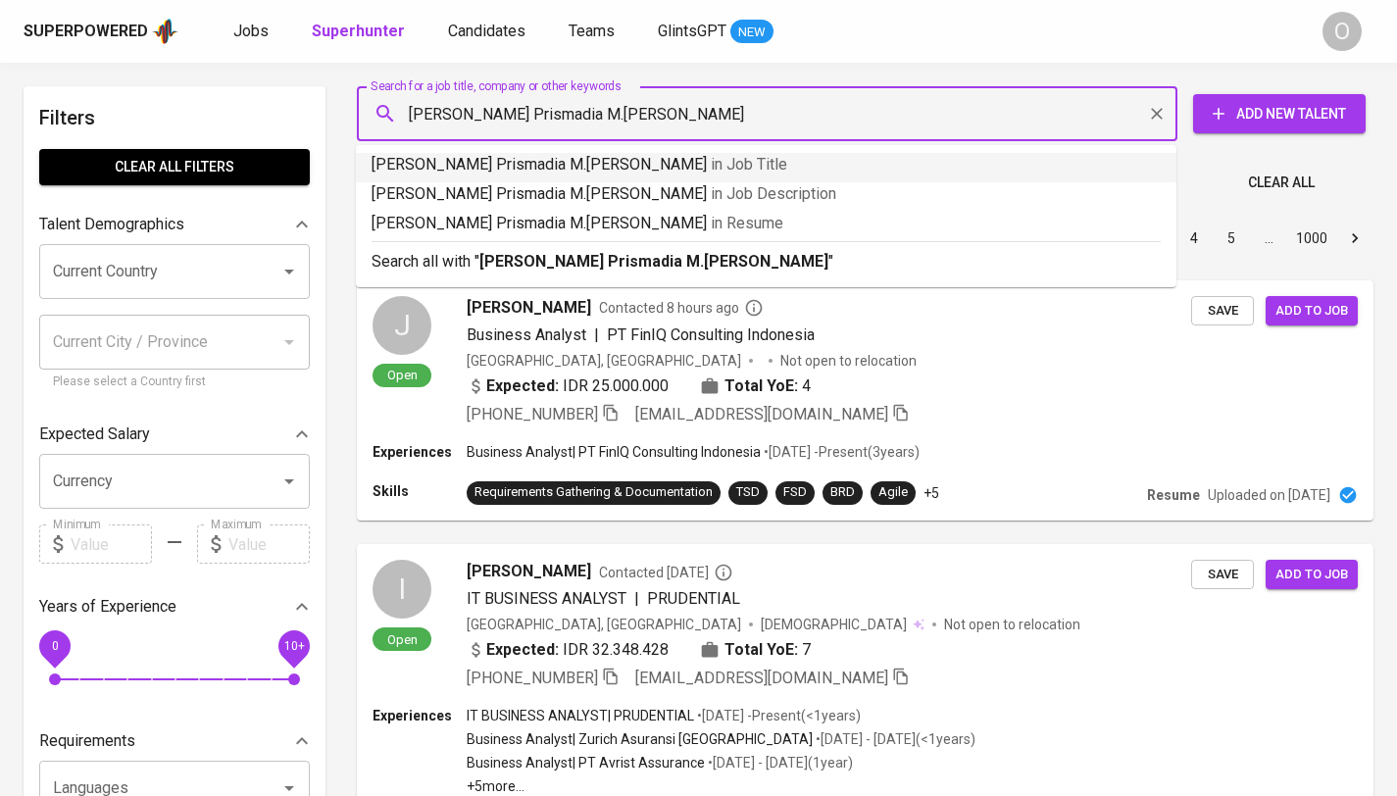
drag, startPoint x: 520, startPoint y: 112, endPoint x: 815, endPoint y: 112, distance: 295.1
click at [814, 112] on input "[PERSON_NAME] Prismadia M.[PERSON_NAME]" at bounding box center [772, 113] width 734 height 37
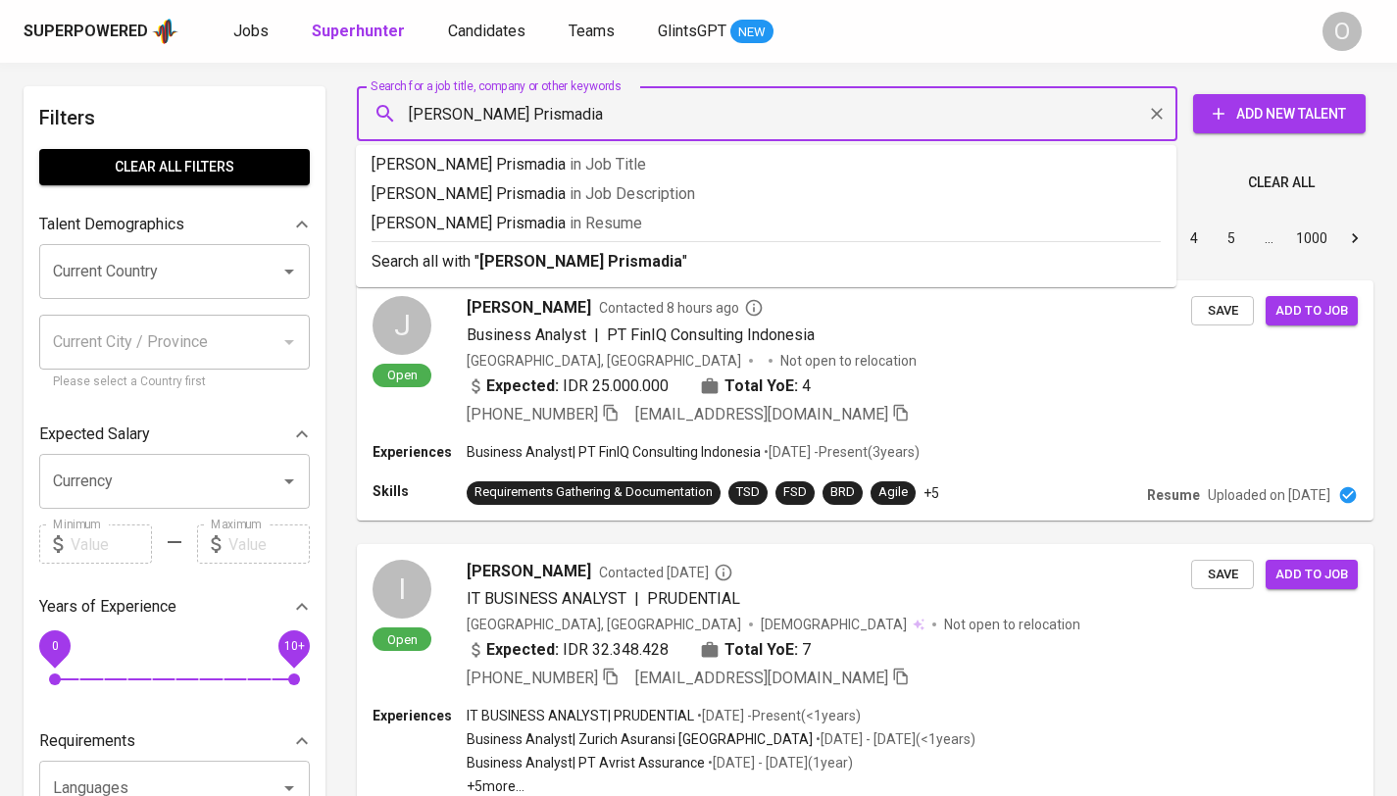
type input "[PERSON_NAME] Prismadia"
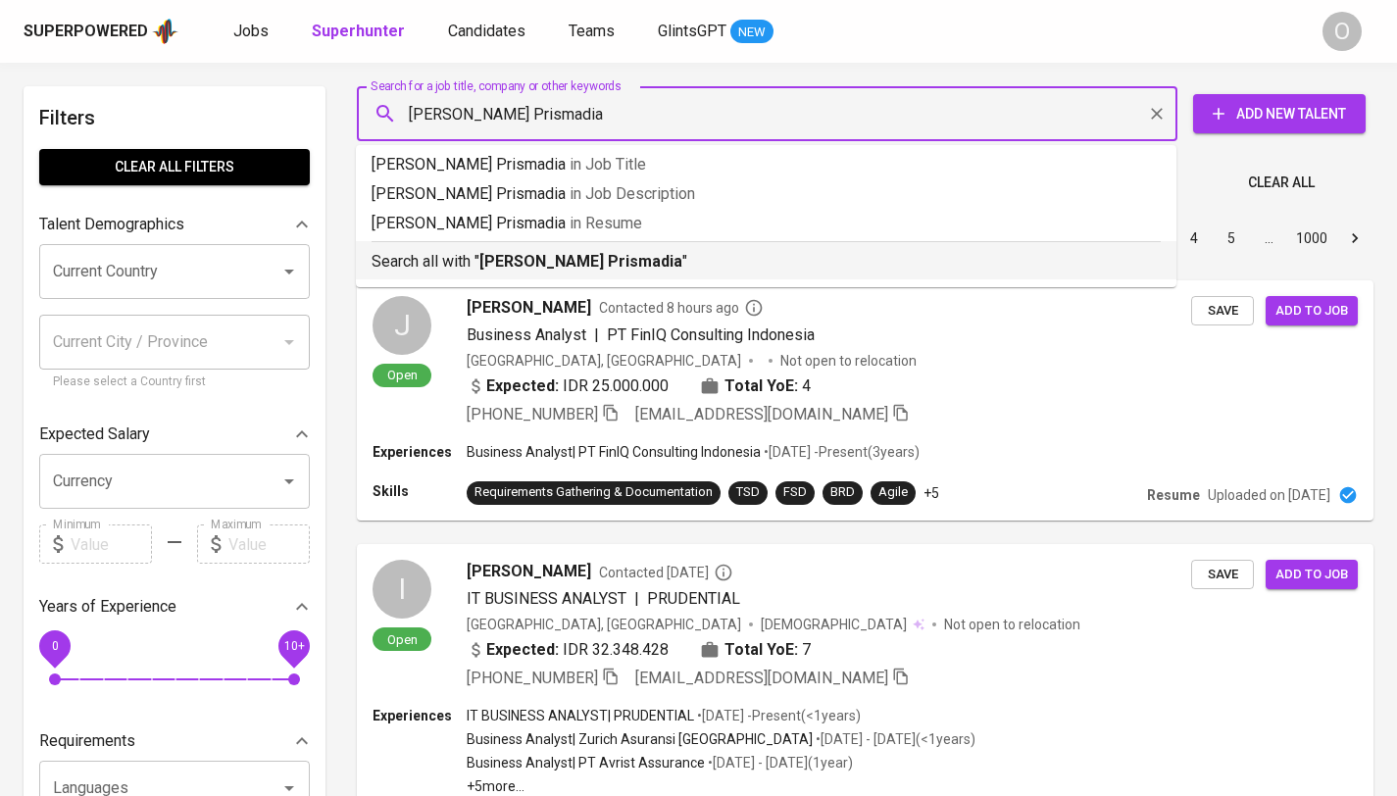
click at [559, 262] on b "[PERSON_NAME] Prismadia" at bounding box center [580, 261] width 203 height 19
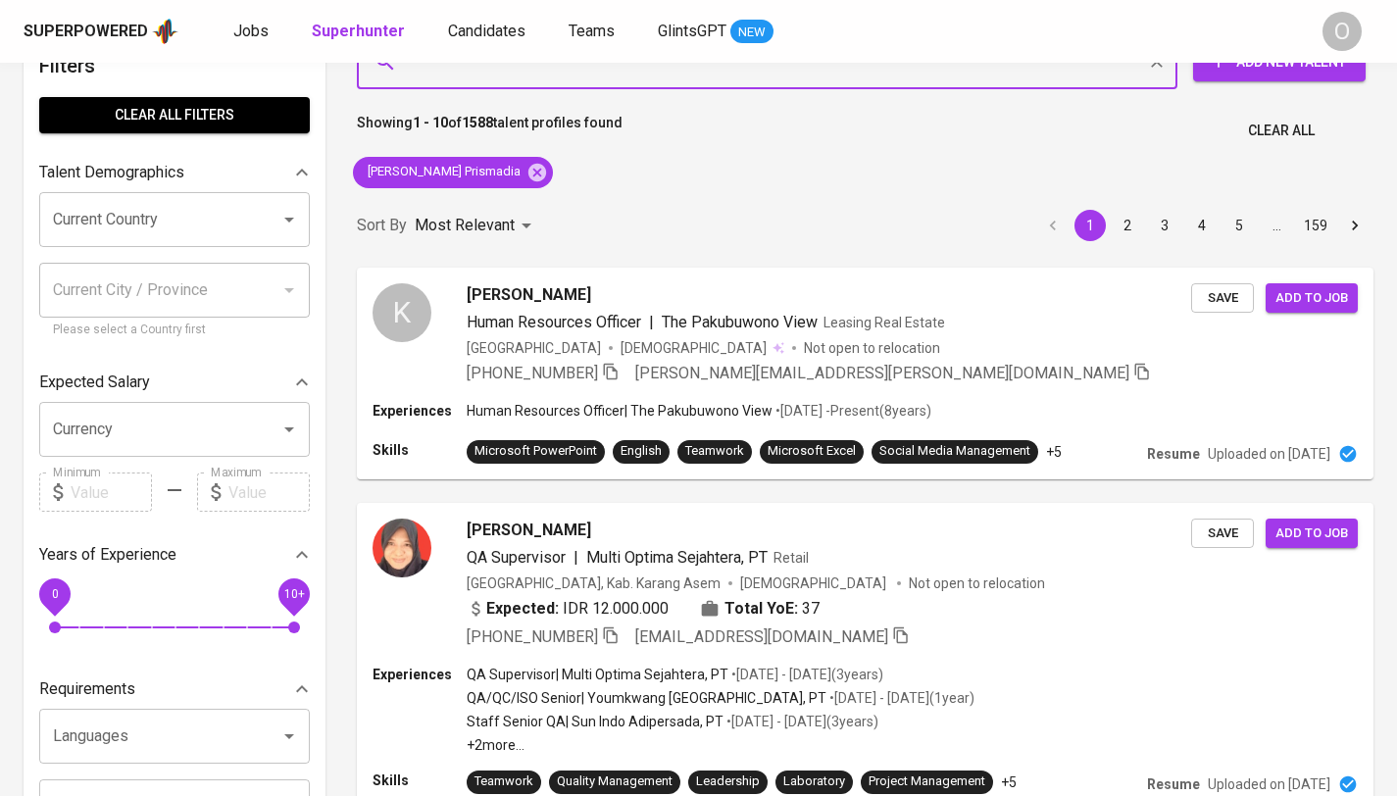
scroll to position [278, 0]
